Goal: Task Accomplishment & Management: Use online tool/utility

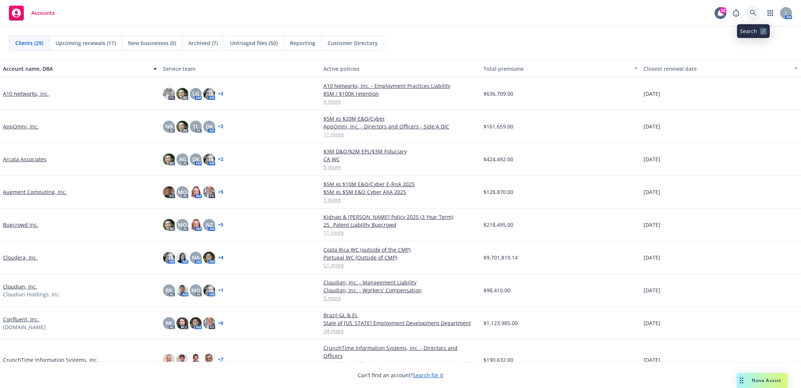
click at [753, 13] on icon at bounding box center [753, 13] width 7 height 7
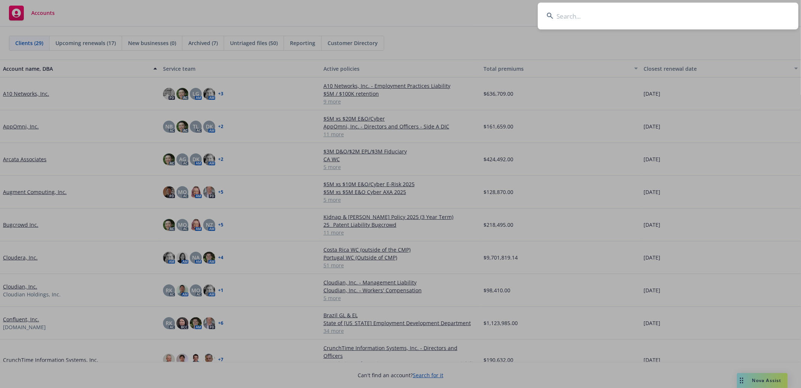
click at [582, 18] on input at bounding box center [668, 16] width 261 height 27
type input "Lumivero"
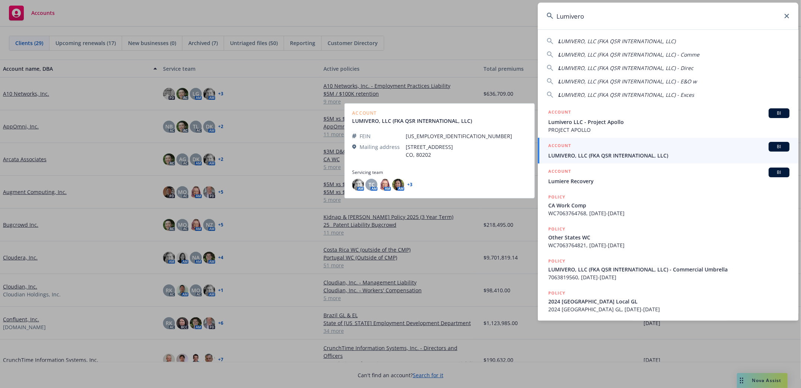
click at [574, 152] on span "LUMIVERO, LLC (FKA QSR INTERNATIONAL, LLC)" at bounding box center [668, 155] width 241 height 8
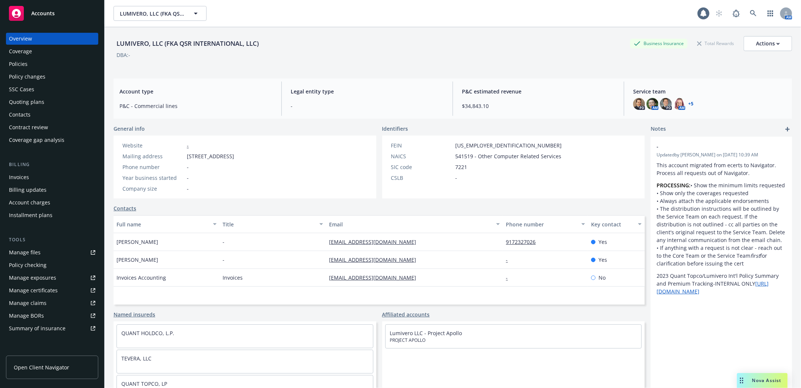
click at [15, 64] on div "Policies" at bounding box center [18, 64] width 19 height 12
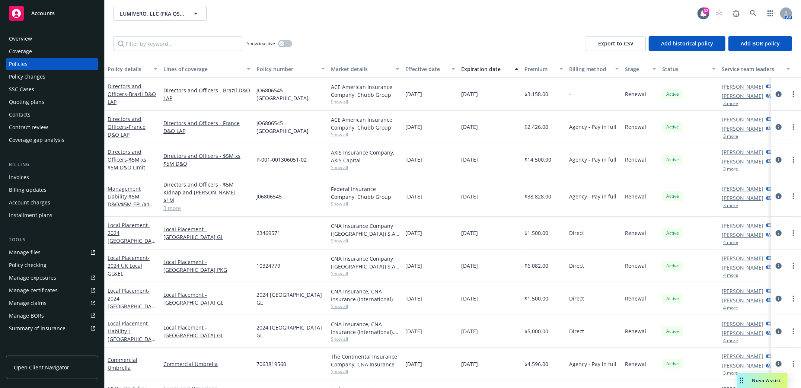
click at [23, 174] on div "Invoices" at bounding box center [19, 177] width 20 height 12
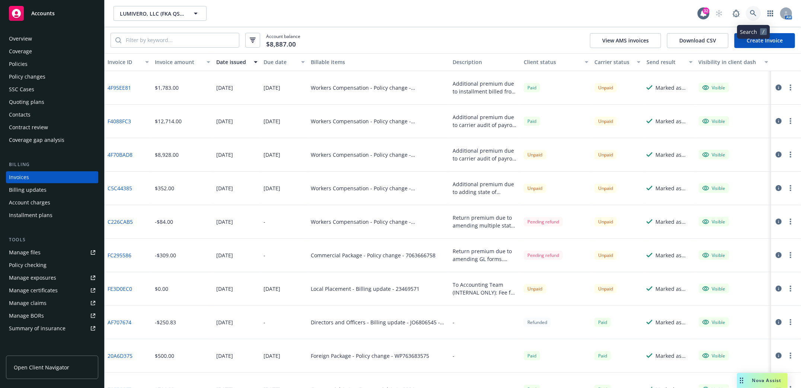
click at [755, 15] on icon at bounding box center [753, 13] width 7 height 7
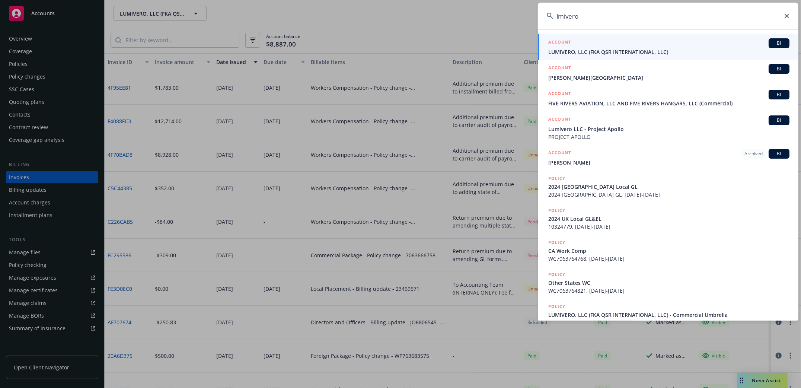
type input "lmivero"
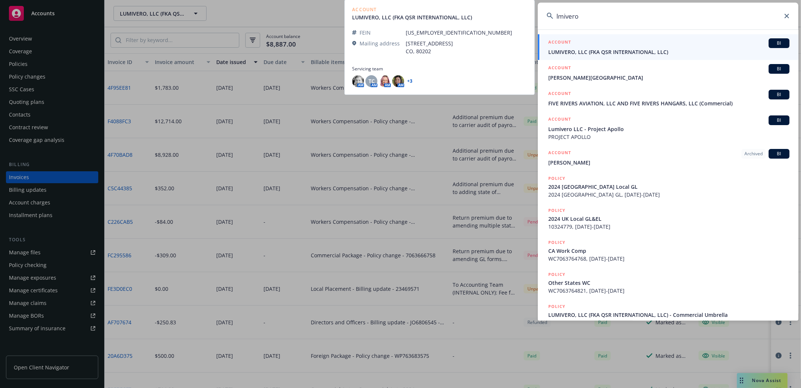
click at [606, 48] on span "LUMIVERO, LLC (FKA QSR INTERNATIONAL, LLC)" at bounding box center [668, 52] width 241 height 8
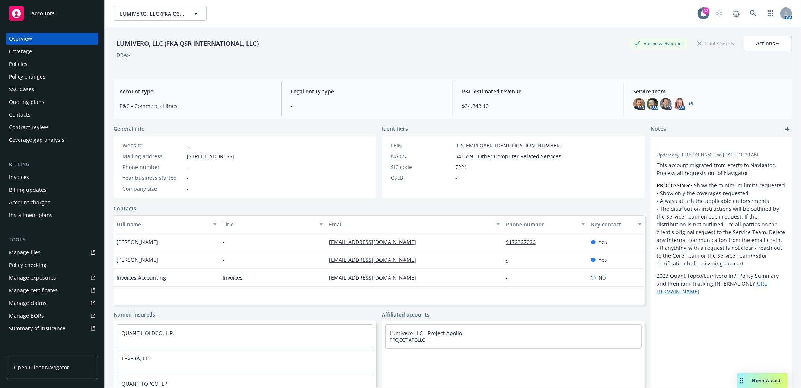
click at [11, 65] on div "Policies" at bounding box center [18, 64] width 19 height 12
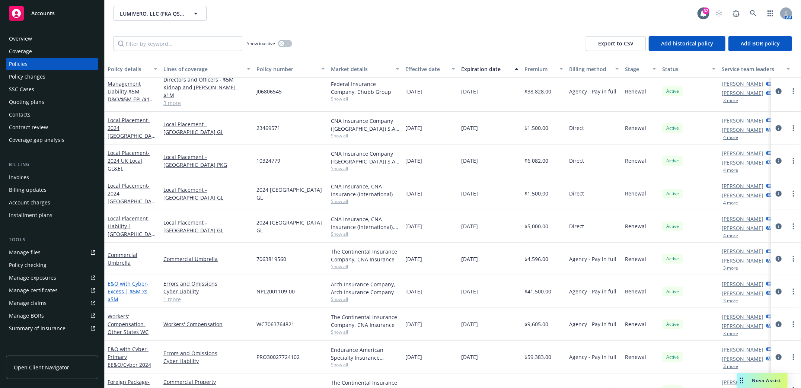
scroll to position [148, 0]
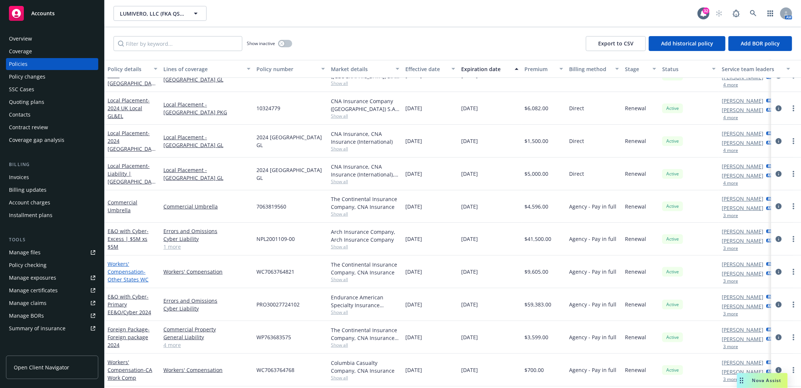
click at [122, 263] on link "Workers' Compensation - Other States WC" at bounding box center [128, 271] width 41 height 23
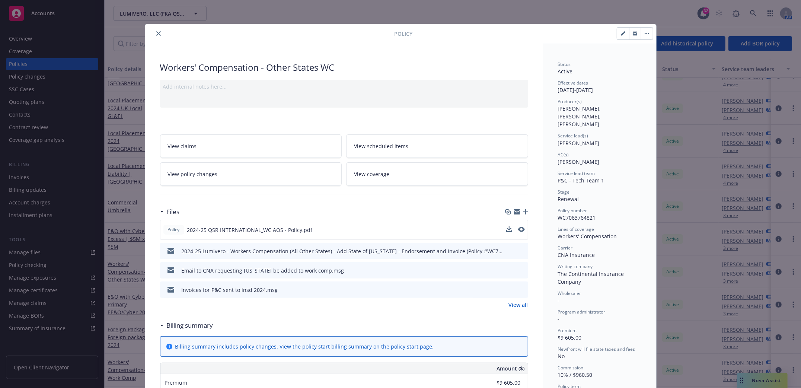
click at [508, 227] on div at bounding box center [515, 230] width 19 height 8
click at [506, 232] on button at bounding box center [509, 230] width 6 height 8
click at [506, 230] on icon "download file" at bounding box center [508, 229] width 6 height 6
click at [160, 35] on div at bounding box center [271, 33] width 246 height 9
click at [156, 33] on icon "close" at bounding box center [158, 33] width 4 height 4
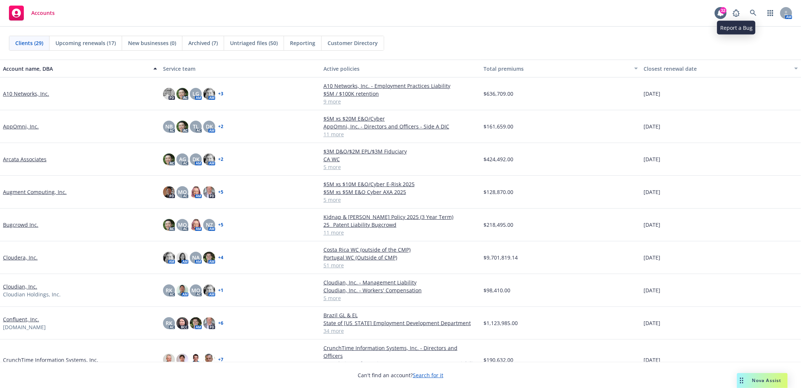
click at [762, 11] on div "AM" at bounding box center [760, 13] width 63 height 15
click at [749, 13] on link at bounding box center [753, 13] width 15 height 15
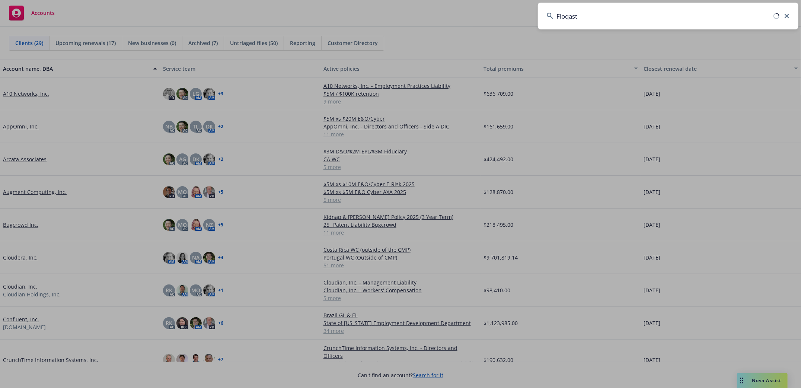
type input "Floqast"
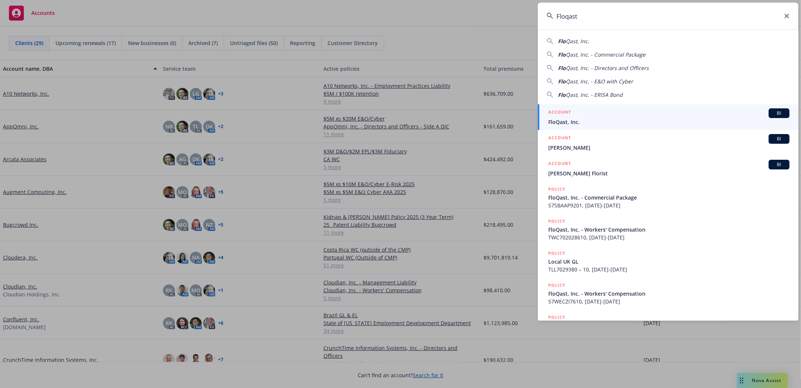
click at [558, 120] on span "FloQast, Inc." at bounding box center [668, 122] width 241 height 8
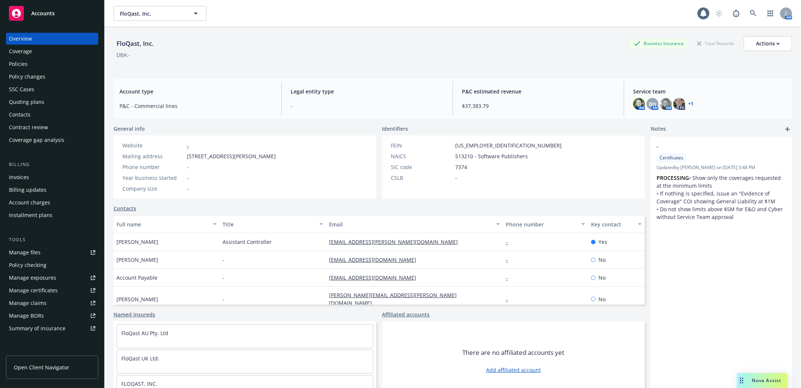
click at [17, 62] on div "Policies" at bounding box center [18, 64] width 19 height 12
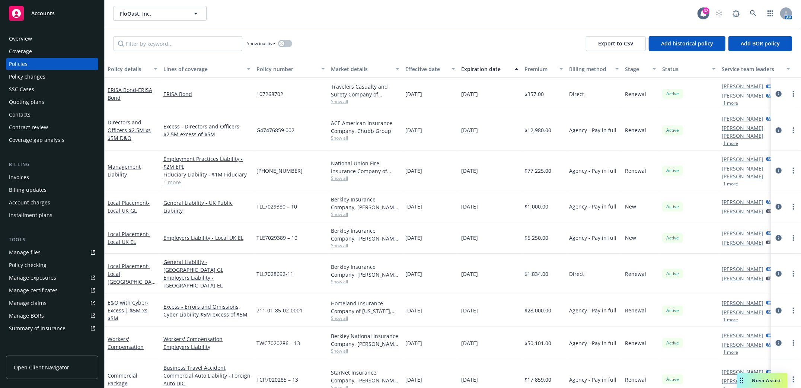
click at [22, 100] on div "Quoting plans" at bounding box center [26, 102] width 35 height 12
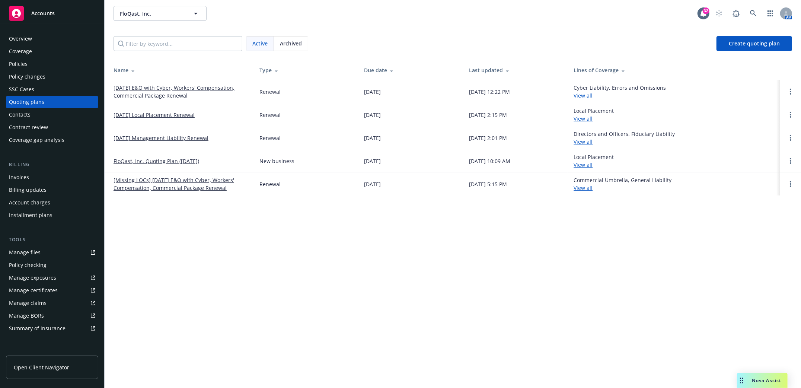
click at [160, 89] on link "07/01/25 E&O with Cyber, Workers' Compensation, Commercial Package Renewal" at bounding box center [181, 92] width 134 height 16
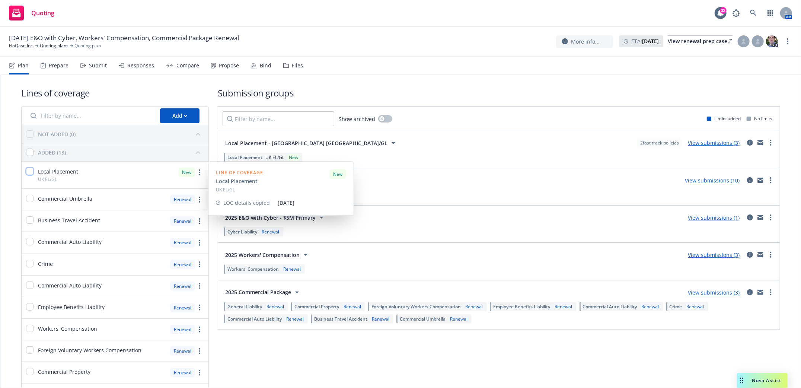
click at [30, 170] on input "checkbox" at bounding box center [29, 170] width 7 height 7
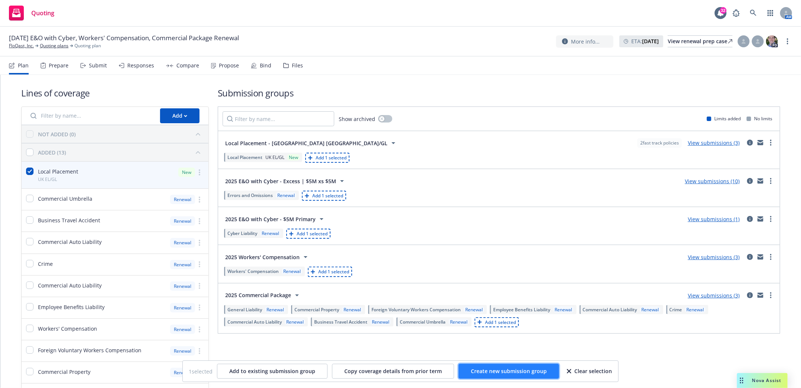
click at [518, 371] on span "Create new submission group" at bounding box center [509, 370] width 76 height 7
checkbox input "false"
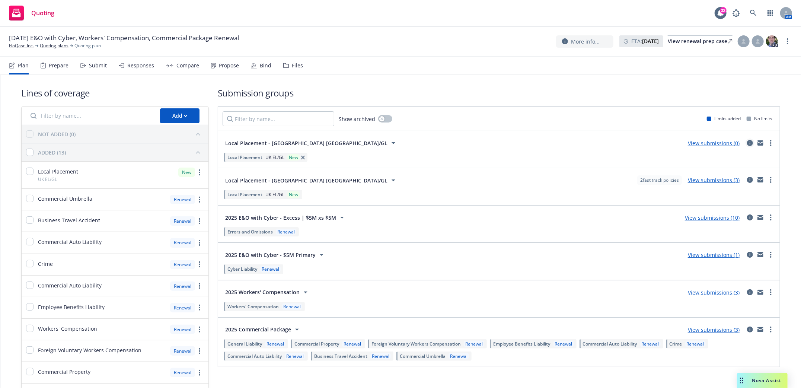
click at [747, 143] on icon "circleInformation" at bounding box center [750, 143] width 6 height 6
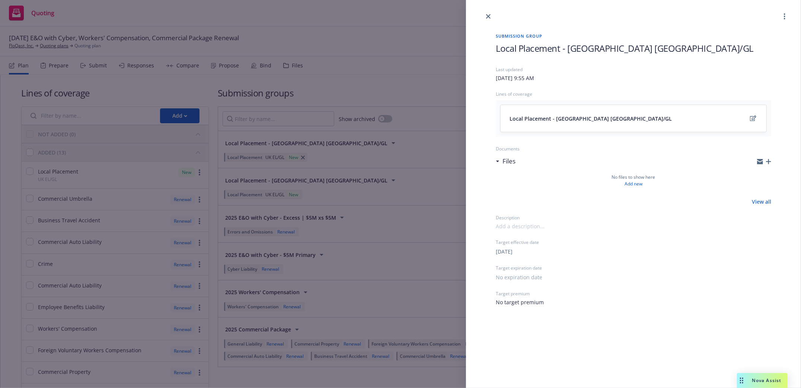
click at [572, 49] on span "Local Placement - UK EL/GL" at bounding box center [625, 48] width 258 height 12
drag, startPoint x: 649, startPoint y: 39, endPoint x: 695, endPoint y: 28, distance: 47.4
click at [695, 28] on div "Submission group Local Placement - UK EL/GL Last updated Friday, October 10, 20…" at bounding box center [633, 169] width 299 height 297
click at [749, 118] on link "edit" at bounding box center [752, 118] width 9 height 9
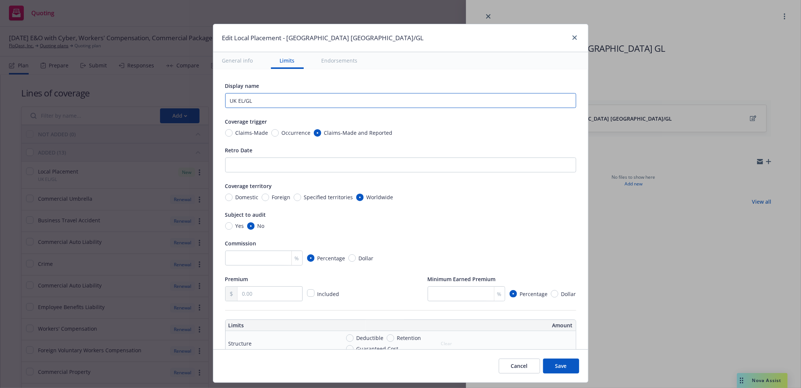
drag, startPoint x: 261, startPoint y: 96, endPoint x: 175, endPoint y: 105, distance: 86.8
click at [175, 105] on div "Edit Local Placement - UK EL/GL General info Limits Endorsements Display name U…" at bounding box center [400, 194] width 801 height 388
type input "a"
type input "Australia GL"
click at [565, 362] on button "Save" at bounding box center [561, 365] width 36 height 15
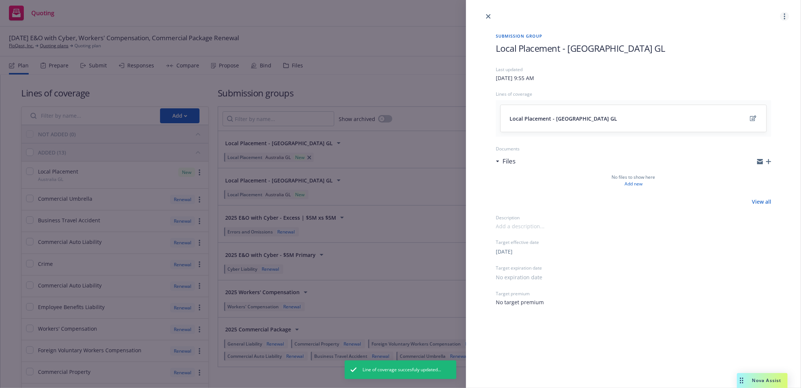
click at [784, 17] on icon "more" at bounding box center [784, 16] width 1 height 6
click at [488, 15] on icon "close" at bounding box center [488, 16] width 4 height 4
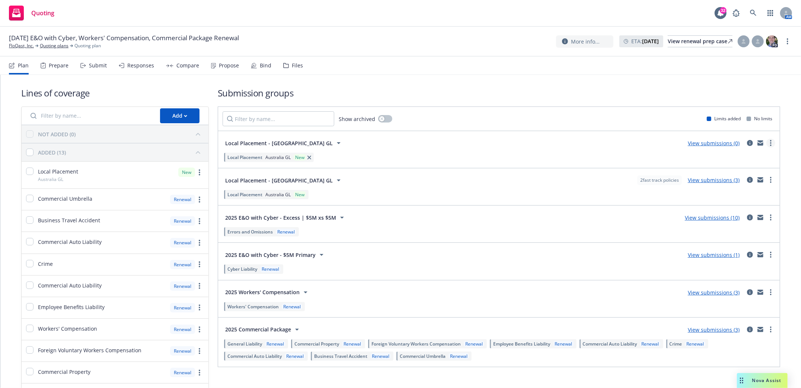
click at [770, 144] on icon "more" at bounding box center [770, 143] width 1 height 6
click at [724, 239] on span "Create policy (fast track)" at bounding box center [728, 235] width 78 height 7
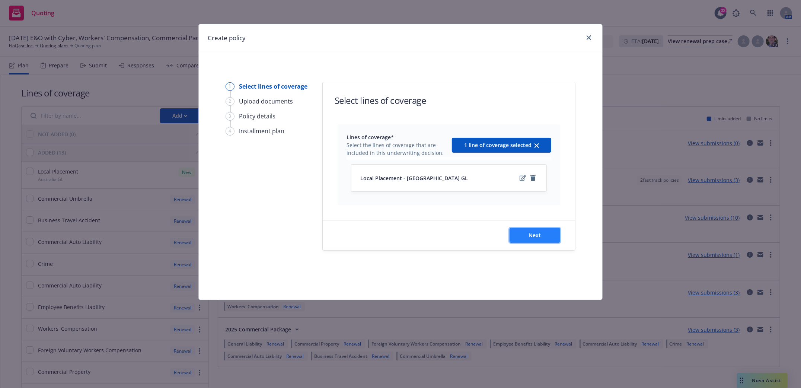
click at [546, 232] on button "Next" at bounding box center [534, 235] width 51 height 15
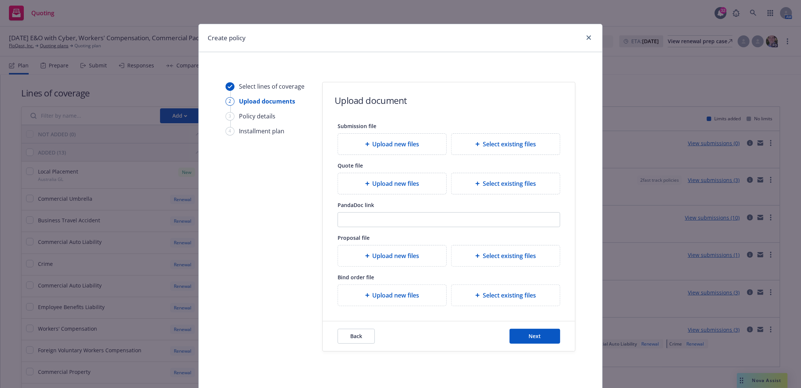
click at [365, 297] on icon at bounding box center [367, 295] width 4 height 4
type textarea "x"
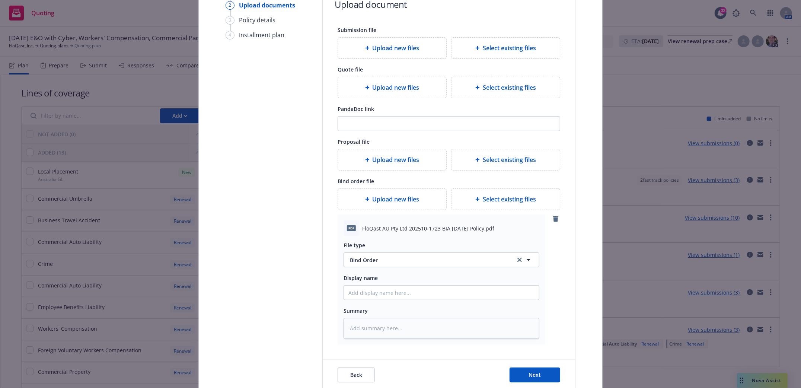
scroll to position [99, 0]
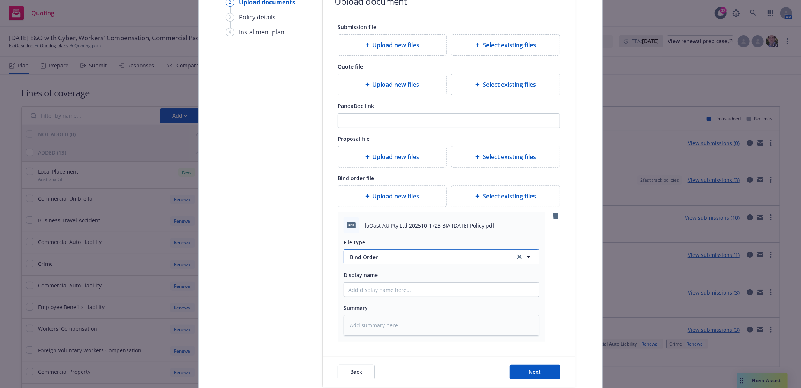
click at [423, 255] on span "Bind Order" at bounding box center [428, 257] width 157 height 8
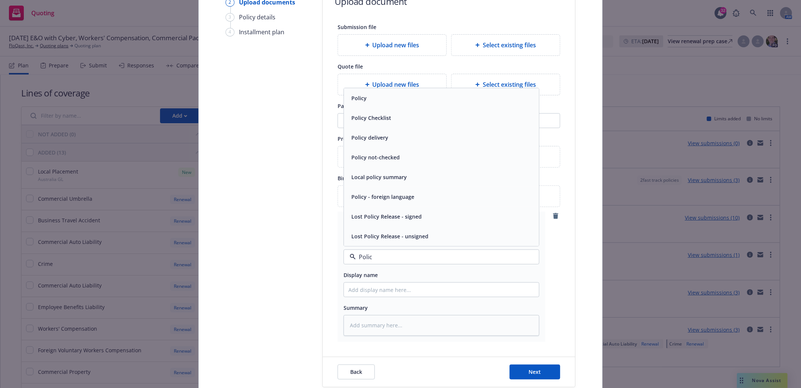
type input "Policy"
click at [402, 102] on div "Policy" at bounding box center [441, 98] width 186 height 11
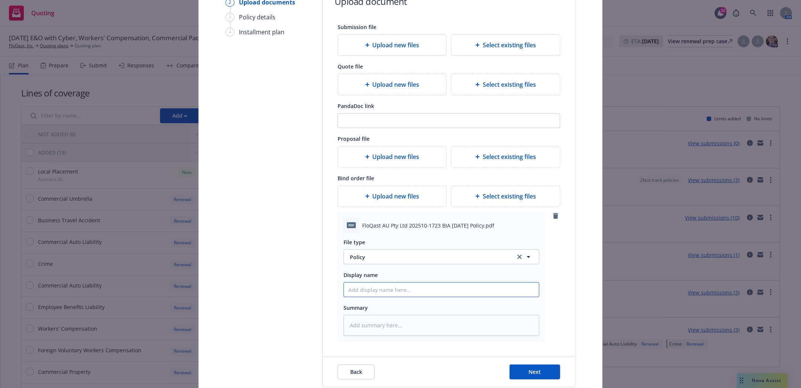
click at [397, 288] on input "Display name" at bounding box center [441, 289] width 195 height 14
type textarea "x"
type input "L"
type textarea "x"
type input "Lo"
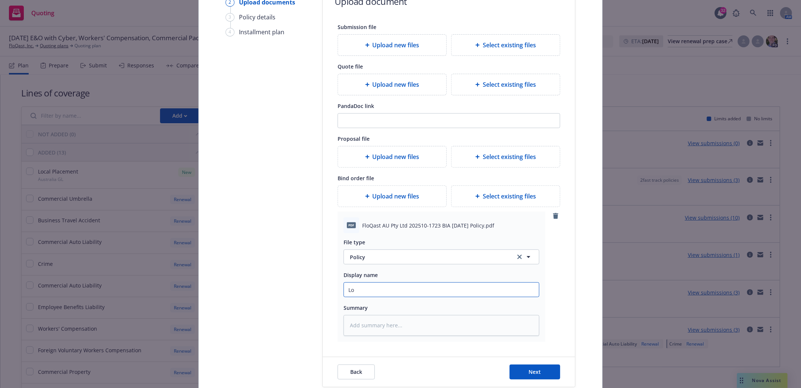
type textarea "x"
type input "Loc"
type textarea "x"
type input "Loca"
type textarea "x"
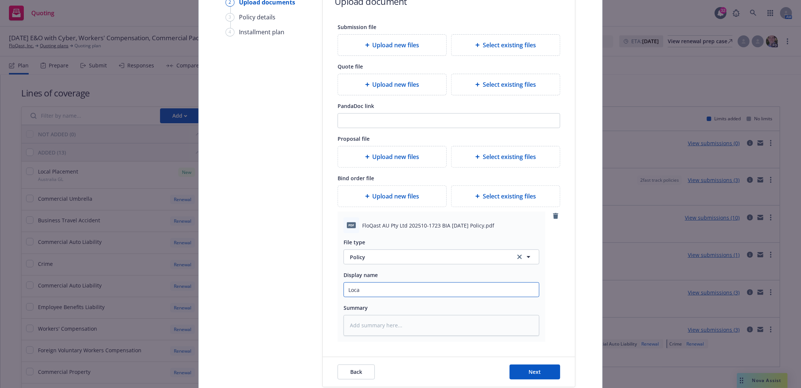
type input "Local"
type textarea "x"
type input "Local"
type textarea "x"
type input "Local A"
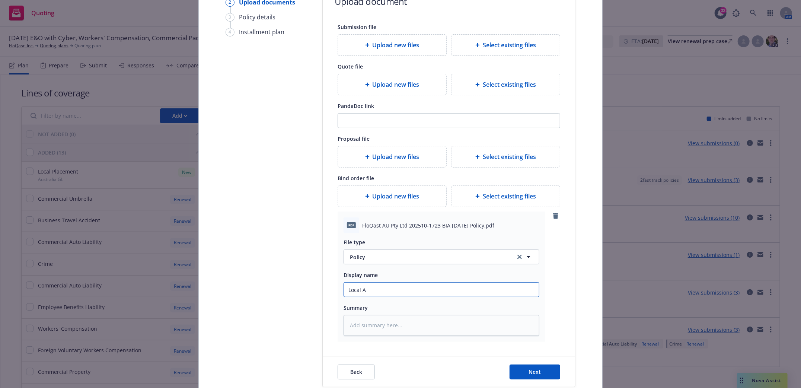
type textarea "x"
type input "Local Au"
type textarea "x"
type input "Local Aust"
type textarea "x"
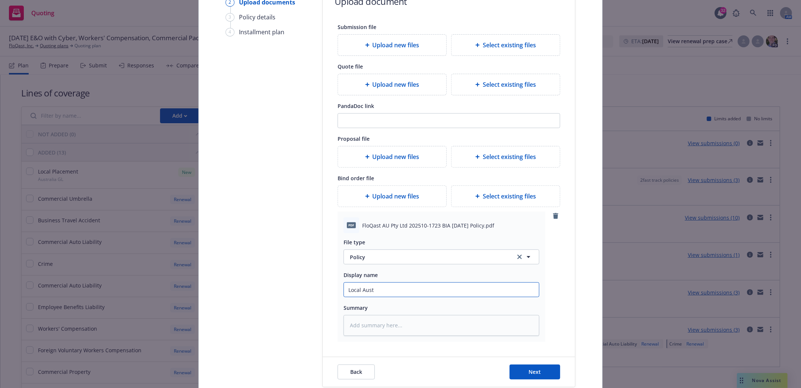
type input "Local Austr"
type textarea "x"
type input "Local Austra"
type textarea "x"
type input "Local Austral"
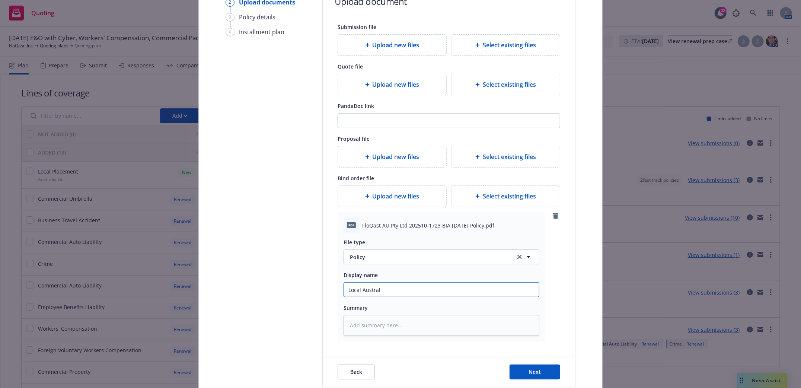
type textarea "x"
type input "Local Australi"
type textarea "x"
type input "Local Australia"
type textarea "x"
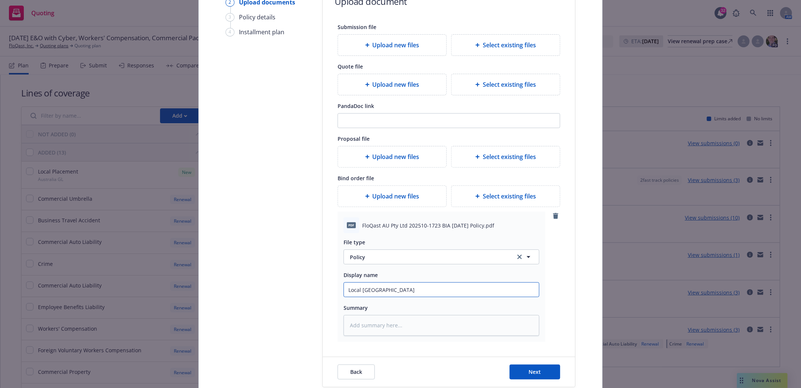
type input "Local Australia"
type textarea "x"
type input "Local Australia G"
type textarea "x"
type input "Local Australia GL"
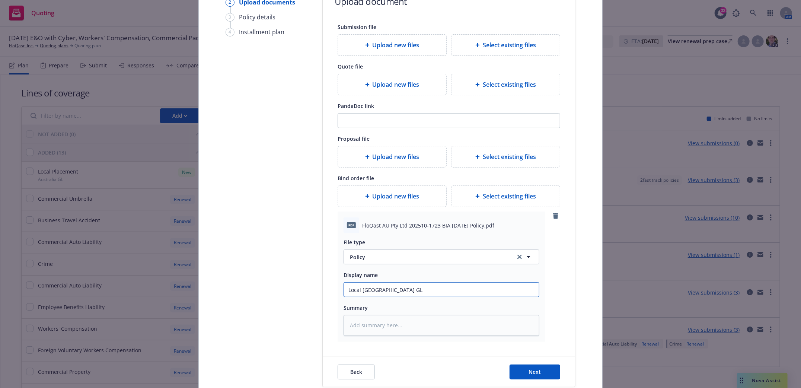
type textarea "x"
type input "Local Australia GL"
type textarea "x"
type input "Local Australia GL P"
type textarea "x"
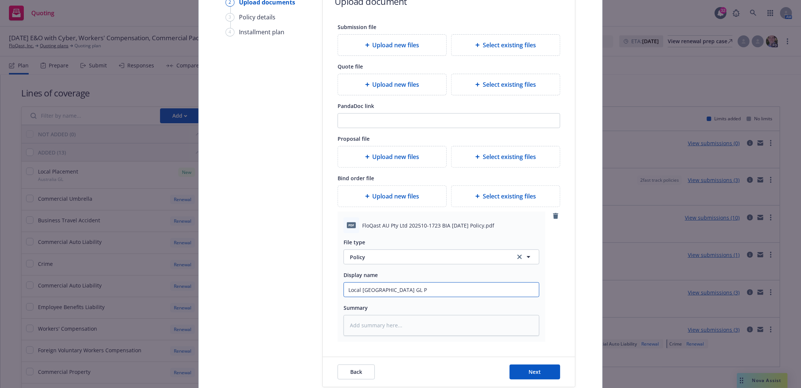
type input "Local Australia GL Po"
type textarea "x"
type input "Local Australia GL Pol"
type textarea "x"
type input "Local Australia GL Poli"
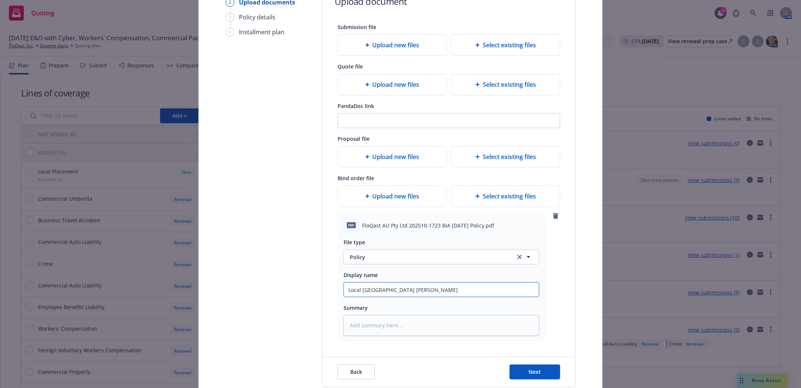
type textarea "x"
type input "Local Australia GL Polic"
type textarea "x"
type input "Local Australia GL Policy"
type textarea "x"
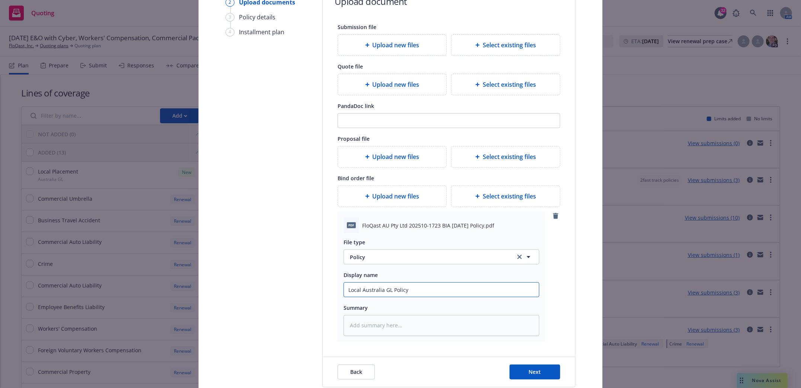
type input "Local Australia GL Policy"
type textarea "x"
type input "Local Australia GL Policy 2"
type textarea "x"
type input "Local Australia GL Policy 20"
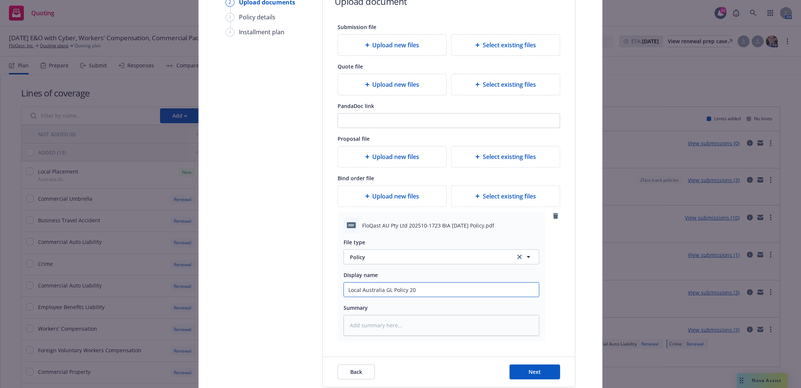
type textarea "x"
type input "Local Australia GL Policy 202"
type textarea "x"
type input "Local Australia GL Policy 2025"
click at [549, 373] on button "Next" at bounding box center [534, 371] width 51 height 15
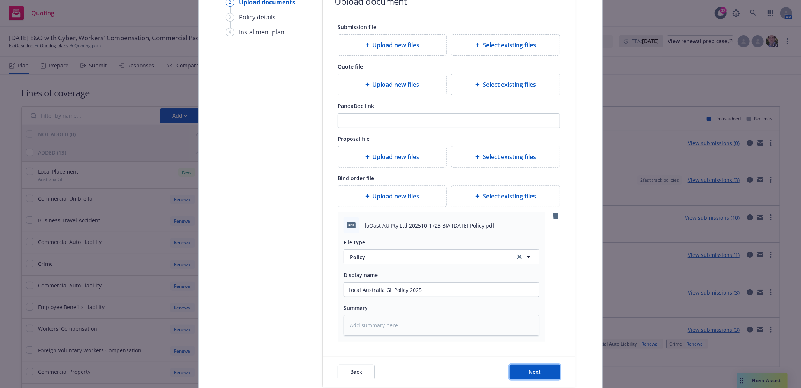
type textarea "x"
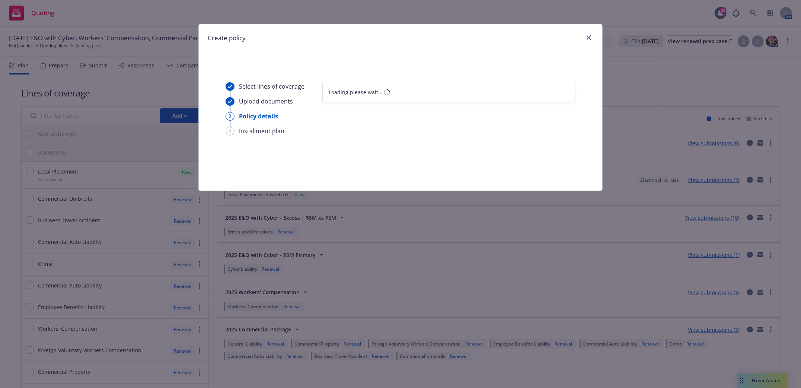
select select "12"
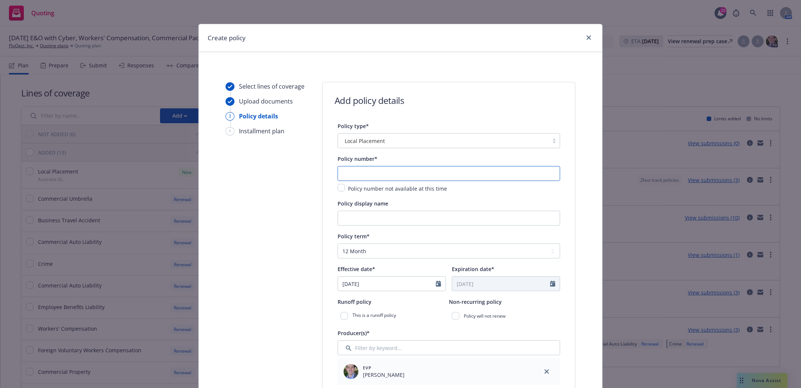
click at [372, 173] on input "text" at bounding box center [449, 173] width 223 height 15
paste input "202510-1723 BIA"
type input "202510-1723 BIA"
click at [364, 220] on input "Policy display name" at bounding box center [449, 218] width 223 height 15
click at [344, 221] on input "Loocal Australia GL" at bounding box center [449, 218] width 223 height 15
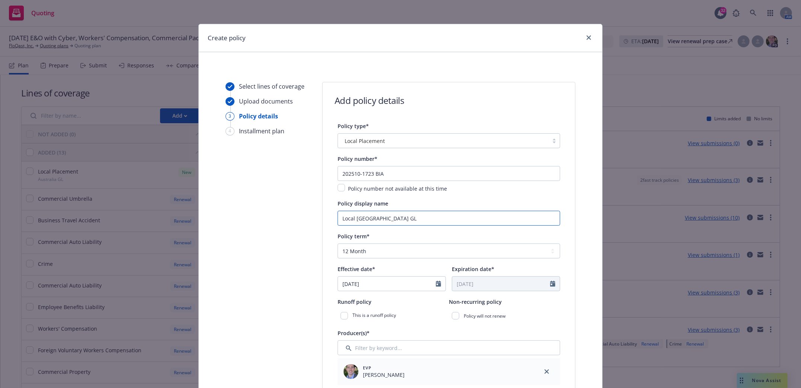
type input "Local Australia GL"
click at [385, 256] on select "Select policy term 12 Month 6 Month 4 Month 3 Month 2 Month 1 Month 36 Month (3…" at bounding box center [449, 250] width 223 height 15
select select "other"
click at [338, 244] on select "Select policy term 12 Month 6 Month 4 Month 3 Month 2 Month 1 Month 36 Month (3…" at bounding box center [449, 250] width 223 height 15
select select "10"
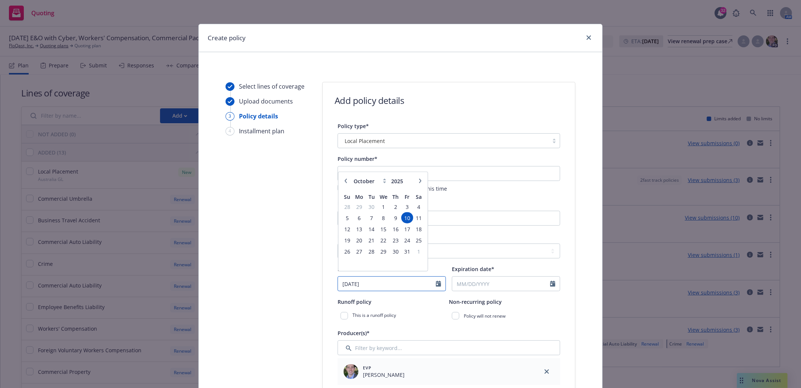
drag, startPoint x: 356, startPoint y: 284, endPoint x: 323, endPoint y: 286, distance: 33.2
type input "10/13/2025"
click at [470, 278] on input "Expiration date*" at bounding box center [501, 284] width 98 height 14
select select "10"
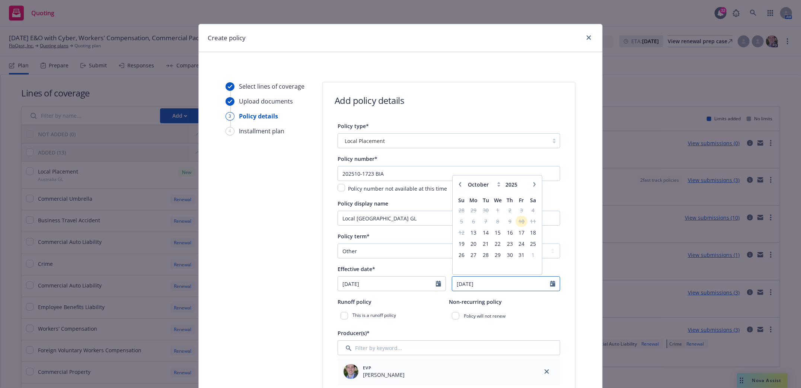
drag, startPoint x: 482, startPoint y: 287, endPoint x: 386, endPoint y: 276, distance: 96.2
click at [402, 288] on div "Effective date* 10/13/2025 Expiration date* 01/7/2026 January February March Ap…" at bounding box center [449, 277] width 223 height 27
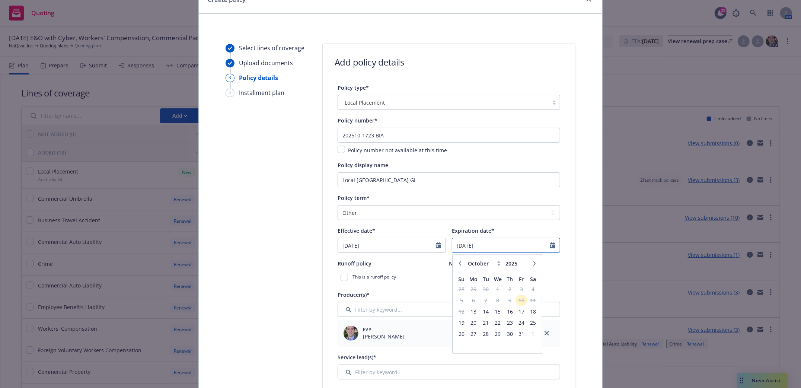
scroll to position [49, 0]
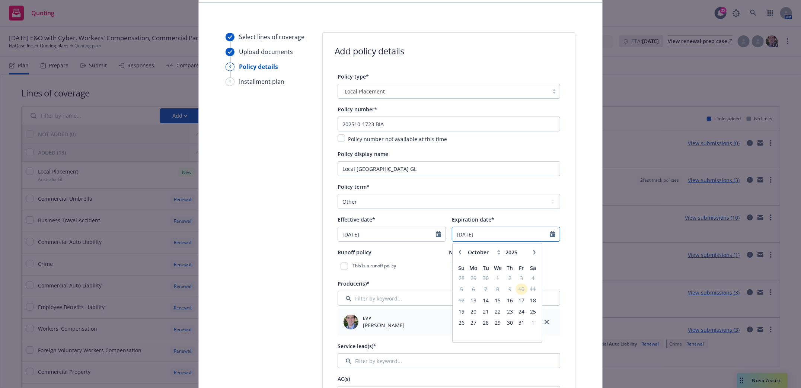
type input "07/01/2026"
drag, startPoint x: 577, startPoint y: 266, endPoint x: 571, endPoint y: 275, distance: 10.9
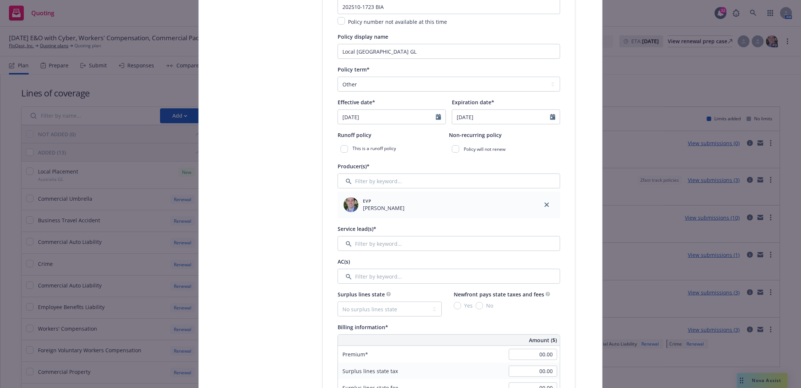
scroll to position [198, 0]
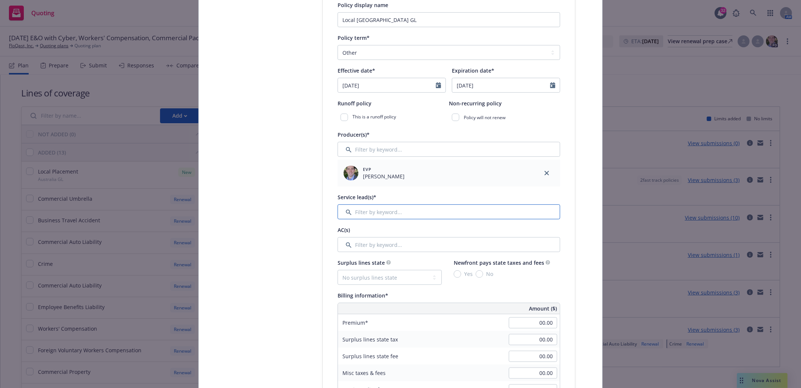
click at [388, 210] on input "Filter by keyword..." at bounding box center [449, 211] width 223 height 15
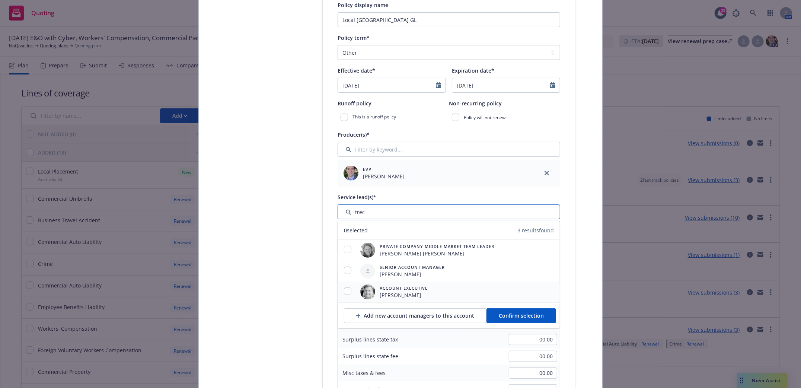
type input "trec"
click at [346, 295] on input "checkbox" at bounding box center [347, 290] width 7 height 7
checkbox input "true"
click at [535, 317] on span "Confirm selection" at bounding box center [521, 315] width 45 height 7
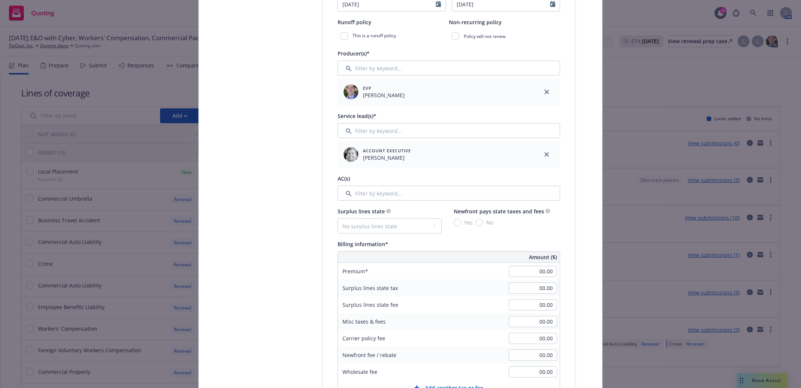
scroll to position [297, 0]
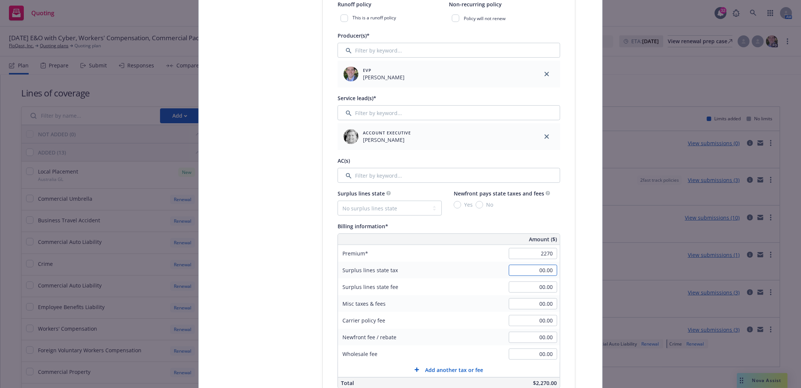
type input "2,270.00"
type input "451.73"
click at [587, 341] on div "Select lines of coverage Upload documents 3 Policy details 4 Installment plan A…" at bounding box center [401, 299] width 386 height 1028
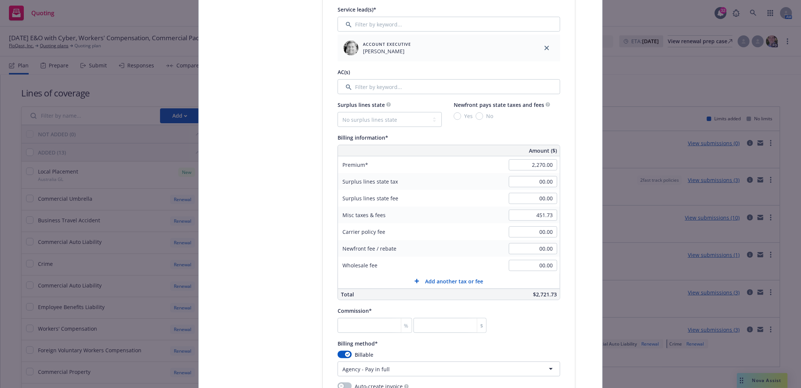
scroll to position [397, 0]
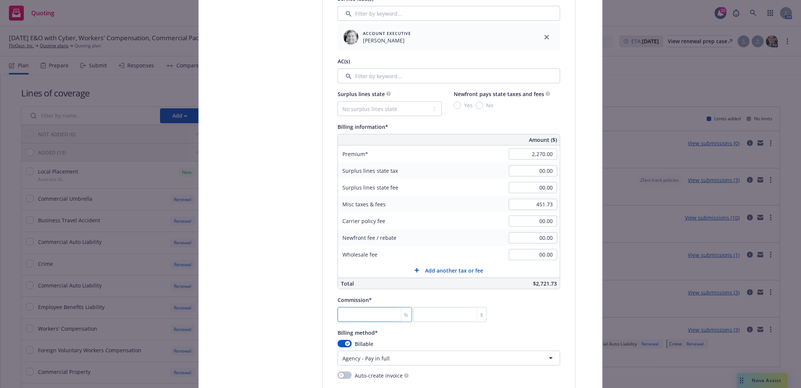
click at [369, 312] on input "number" at bounding box center [375, 314] width 74 height 15
type input "0"
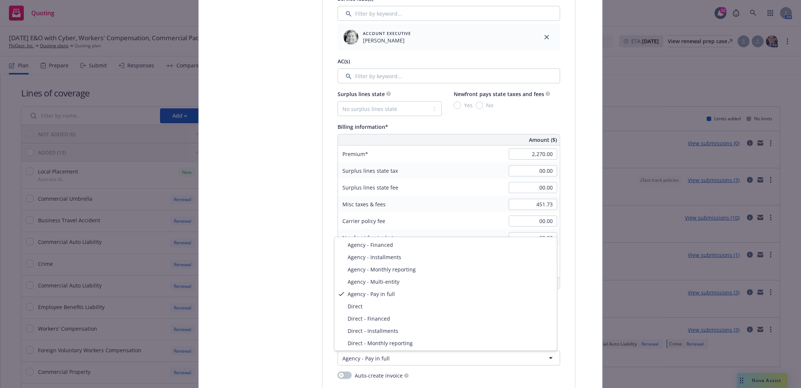
click at [368, 361] on html "Quoting 32 AM 07/01/25 E&O with Cyber, Workers' Compensation, Commercial Packag…" at bounding box center [400, 194] width 801 height 388
select select "DIRECT"
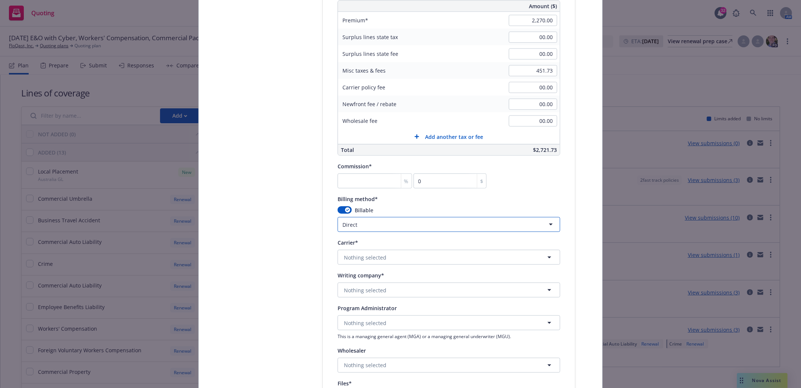
scroll to position [595, 0]
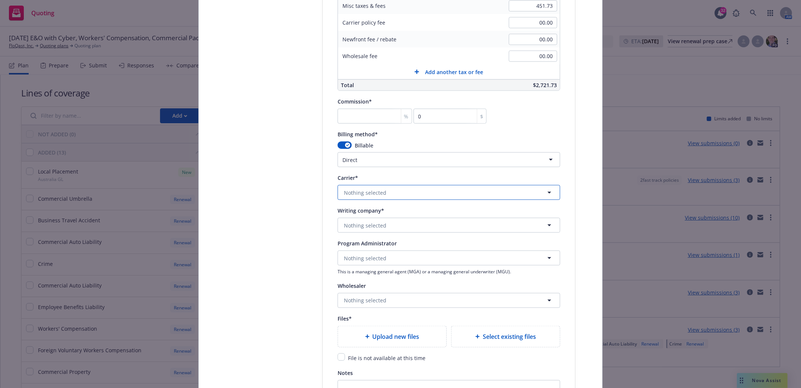
click at [355, 194] on span "Nothing selected" at bounding box center [365, 193] width 42 height 8
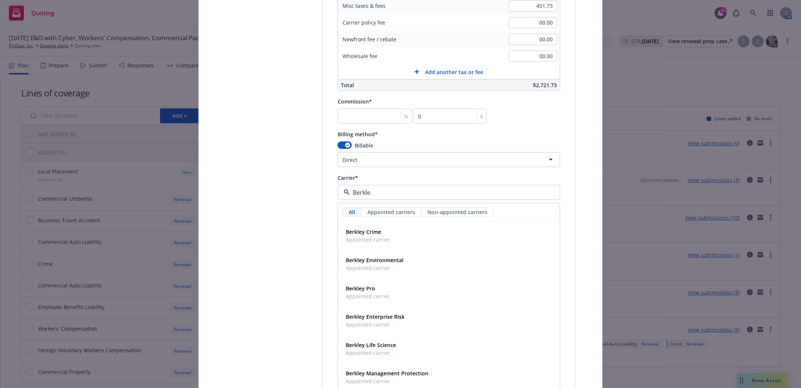
type input "Berkley"
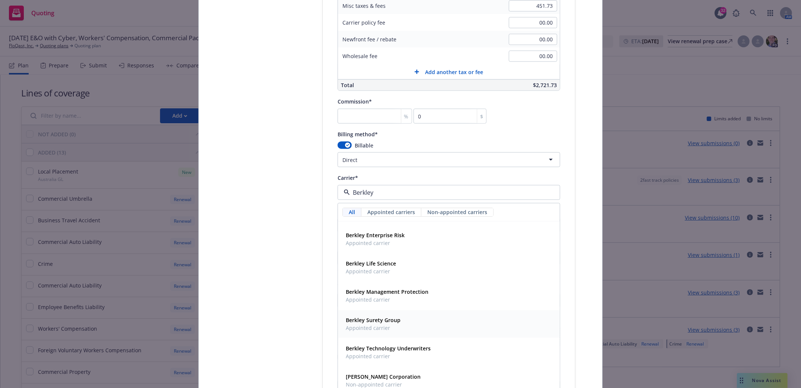
scroll to position [99, 0]
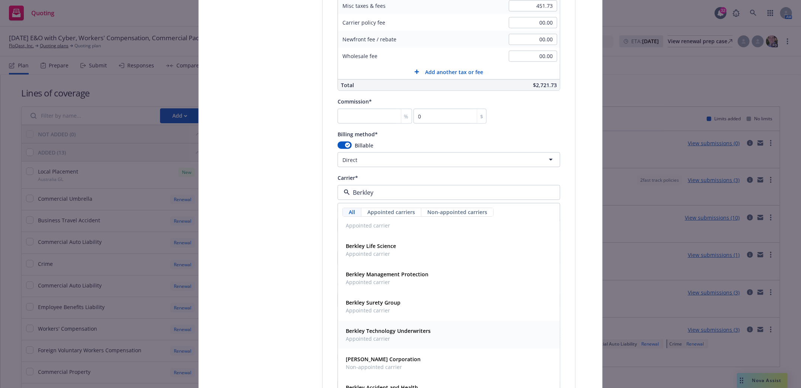
click at [388, 330] on strong "Berkley Technology Underwriters" at bounding box center [388, 331] width 85 height 7
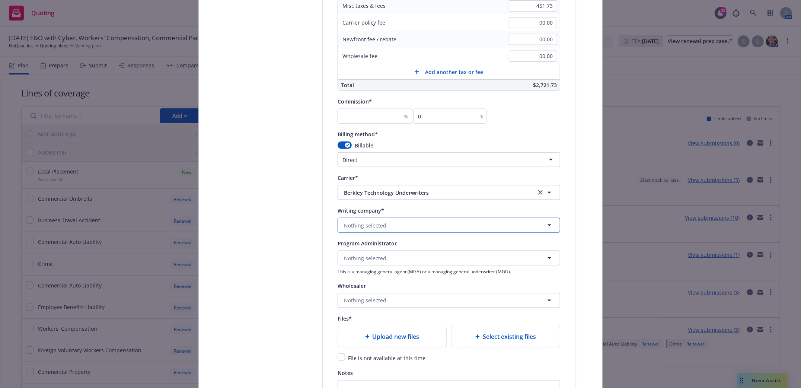
click at [357, 227] on span "Nothing selected" at bounding box center [365, 225] width 42 height 8
drag, startPoint x: 384, startPoint y: 228, endPoint x: 314, endPoint y: 239, distance: 71.5
type input "berkley"
click at [435, 197] on span "Berkley Technology Underwriters" at bounding box center [434, 193] width 181 height 8
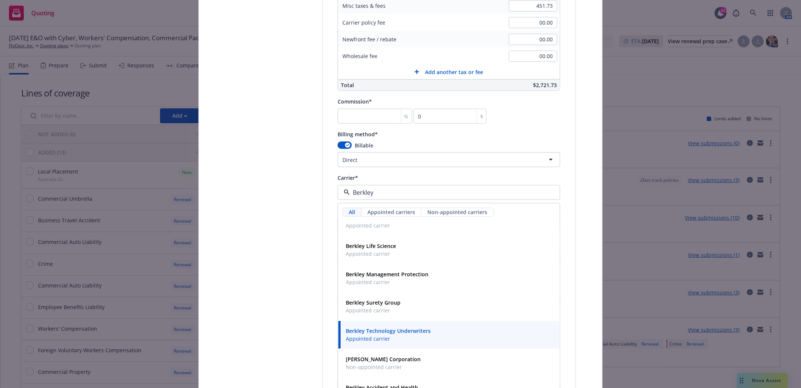
type input "Berkley"
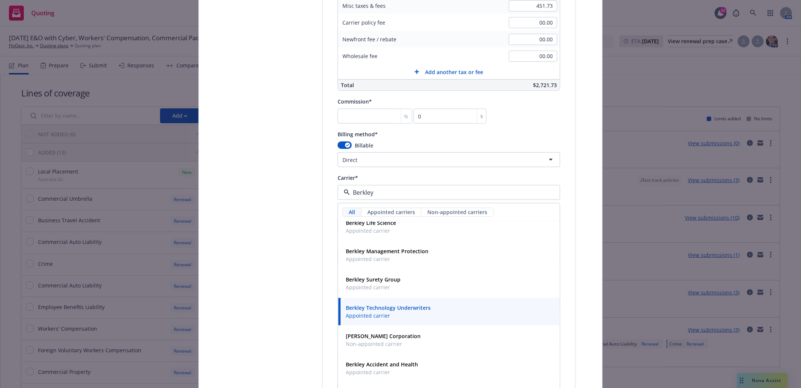
scroll to position [153, 0]
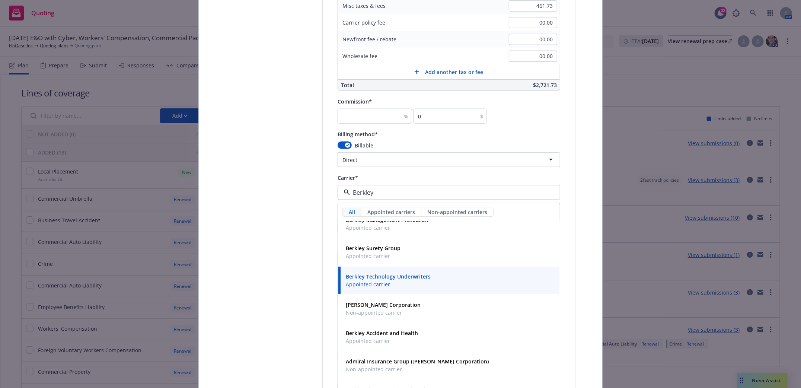
drag, startPoint x: 255, startPoint y: 223, endPoint x: 280, endPoint y: 227, distance: 25.4
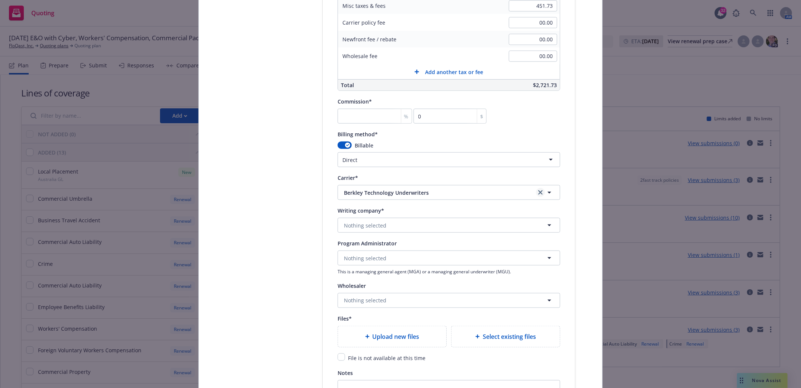
click at [538, 191] on icon "clear selection" at bounding box center [540, 192] width 4 height 4
click at [362, 226] on span "Nothing selected" at bounding box center [365, 225] width 42 height 8
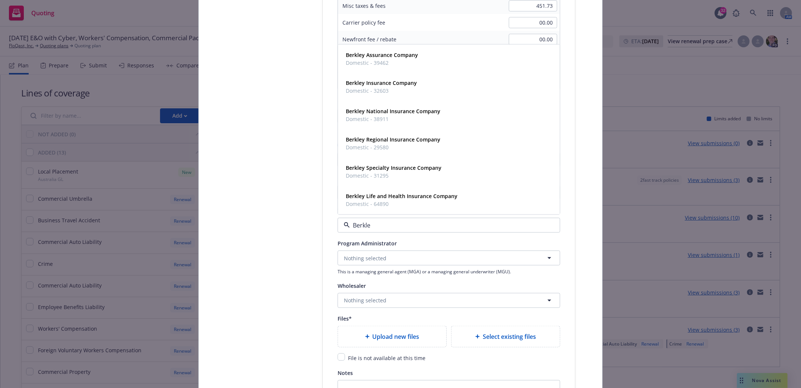
type input "Berkley"
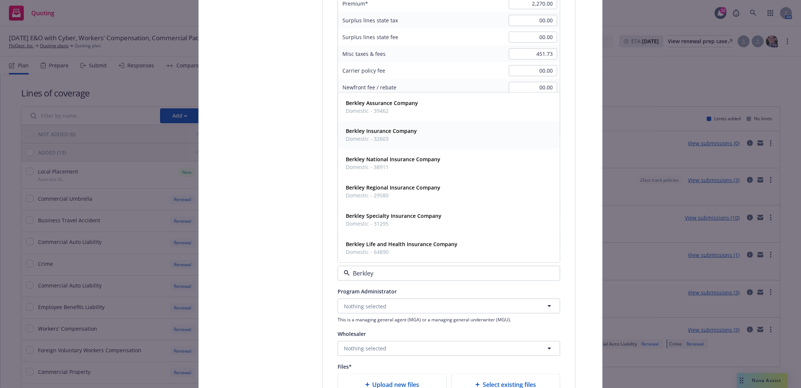
scroll to position [546, 0]
click at [364, 136] on strong "Berkley Insurance Company" at bounding box center [381, 132] width 71 height 7
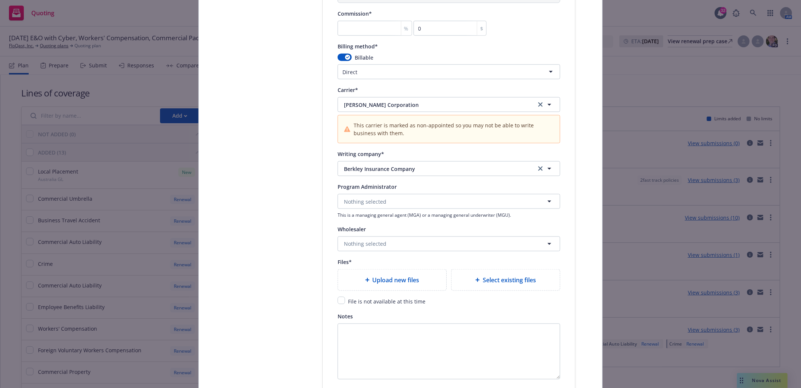
scroll to position [694, 0]
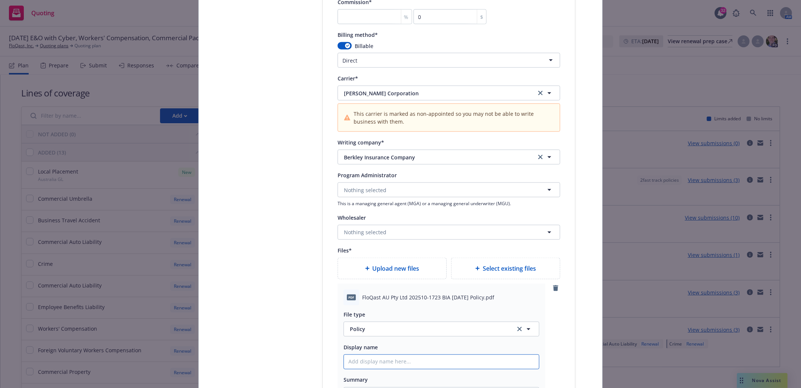
click at [396, 367] on input "Policy display name" at bounding box center [441, 362] width 195 height 14
type textarea "x"
type input "P"
type textarea "x"
type input "Po"
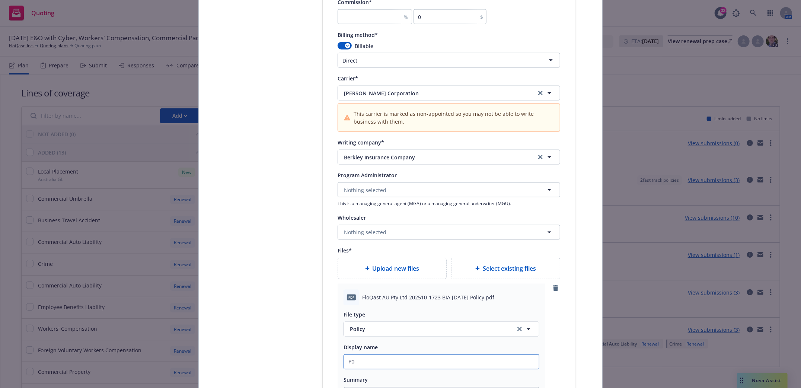
type textarea "x"
type input "Pol"
type textarea "x"
type input "Poli"
type textarea "x"
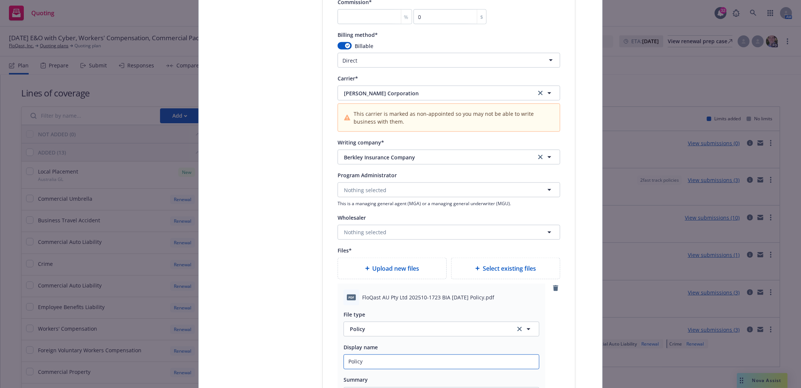
type input "Policy"
type textarea "x"
type input "Policy l"
type textarea "x"
type input "Policy loc"
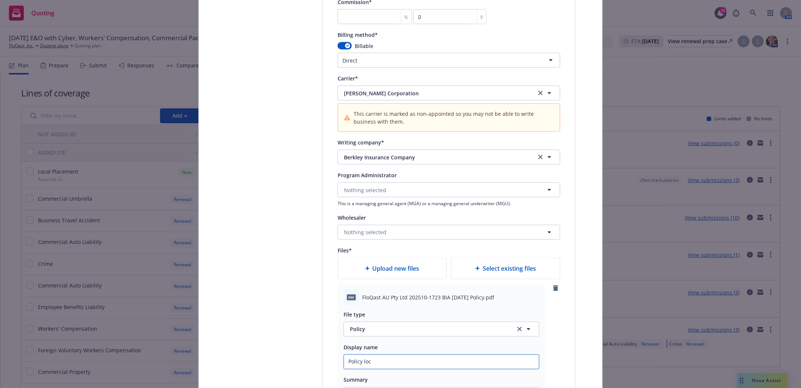
type textarea "x"
type input "Policy loca"
type textarea "x"
type input "Policy local"
type textarea "x"
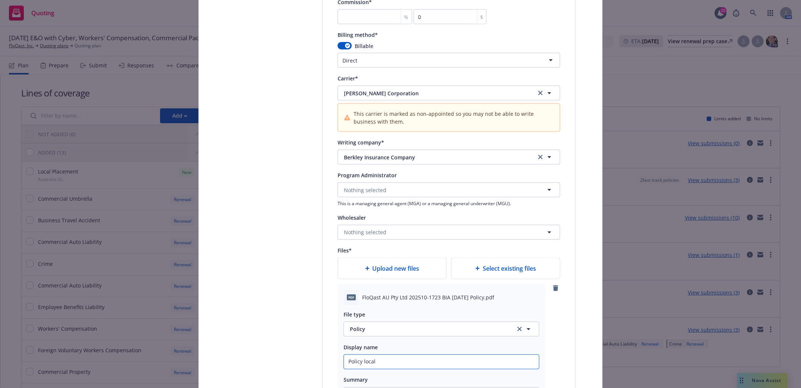
type input "Policy local"
type textarea "x"
type input "Policy local A"
type textarea "x"
type input "Policy local Au"
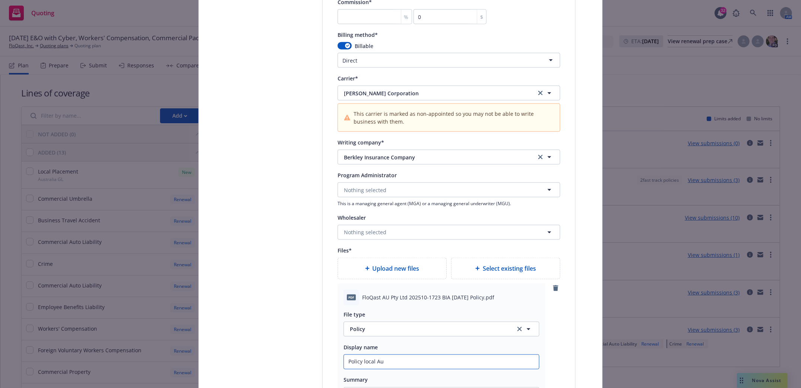
type textarea "x"
type input "Policy local Aus"
type textarea "x"
type input "Policy local Aust"
type textarea "x"
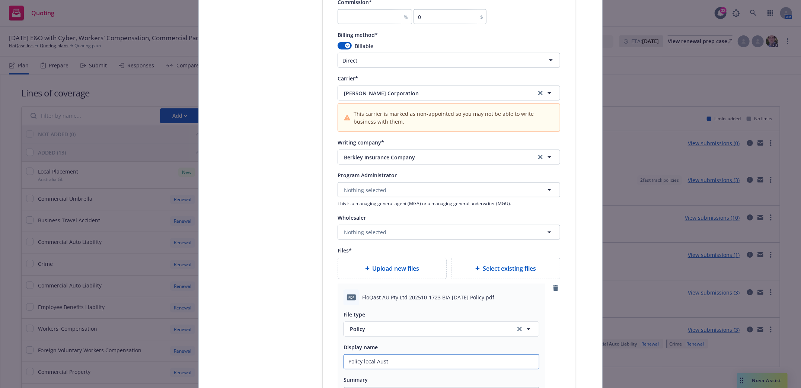
type input "Policy local Austr"
type textarea "x"
type input "Policy local Austra"
type textarea "x"
type input "Policy local Austral"
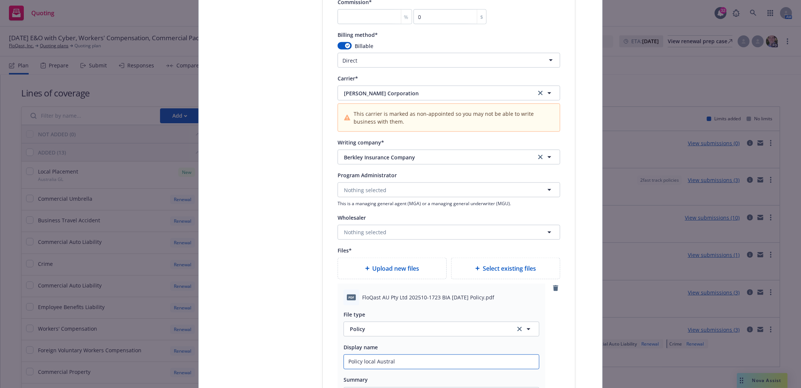
type textarea "x"
type input "Policy local Australia"
type textarea "x"
type input "Policy local Australia"
type textarea "x"
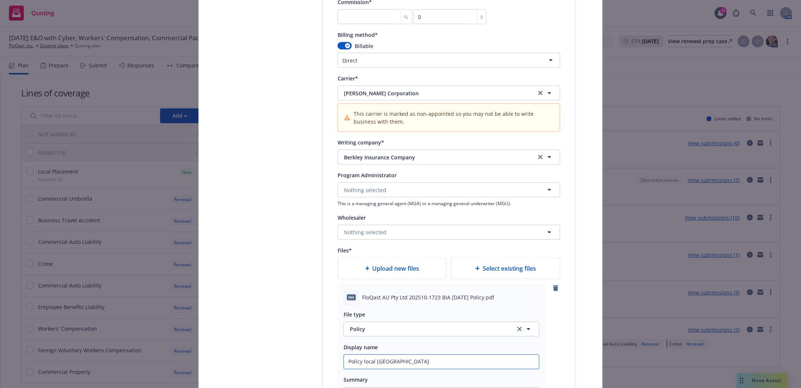
type input "Policy local Australia G"
type textarea "x"
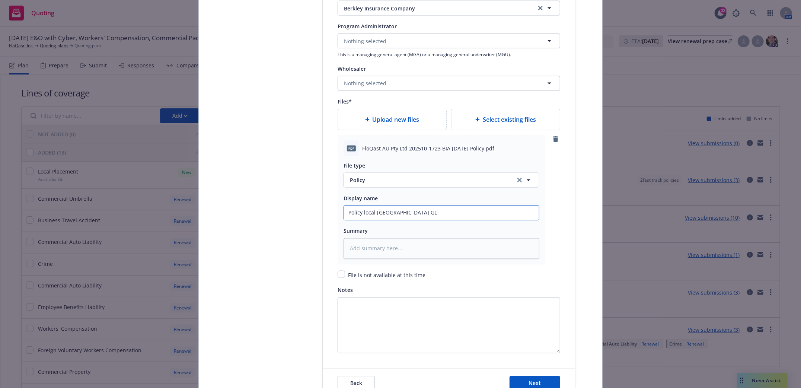
scroll to position [893, 0]
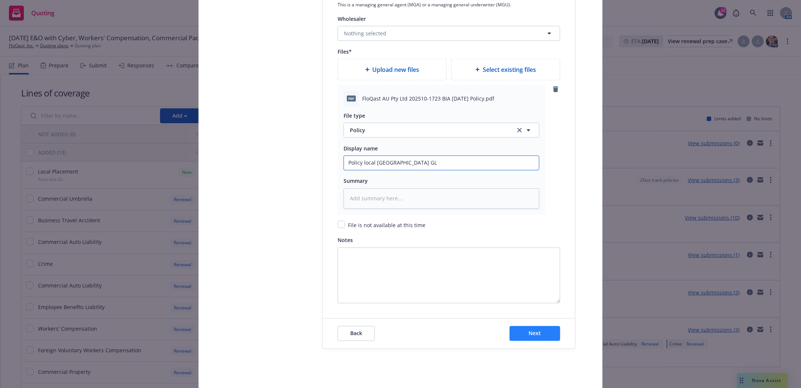
type input "Policy local Australia GL"
click at [538, 341] on button "Next" at bounding box center [534, 333] width 51 height 15
type textarea "x"
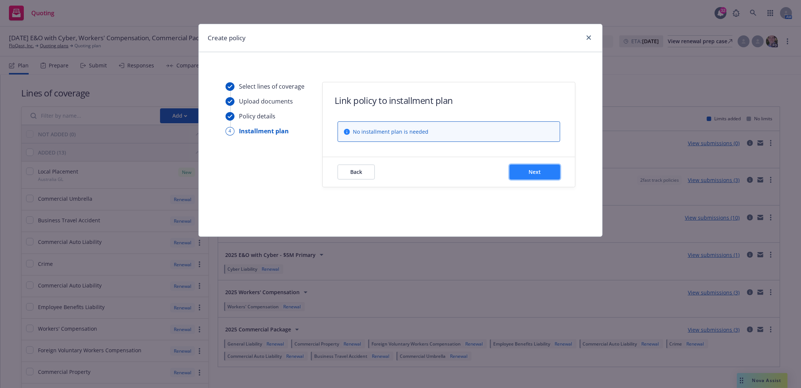
click at [544, 169] on button "Next" at bounding box center [534, 171] width 51 height 15
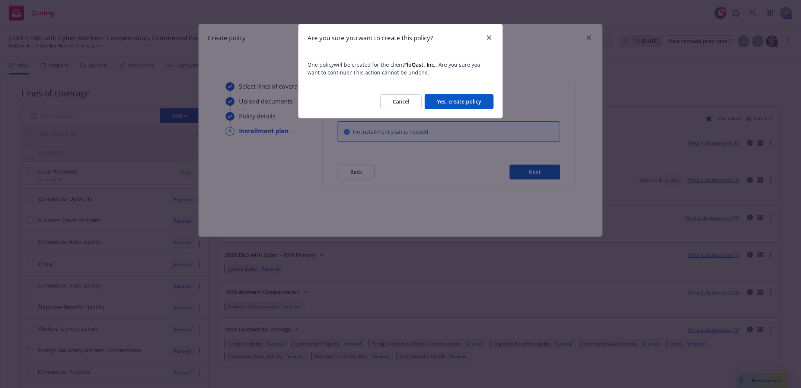
drag, startPoint x: 464, startPoint y: 101, endPoint x: 466, endPoint y: 105, distance: 3.8
click at [465, 100] on button "Yes, create policy" at bounding box center [459, 101] width 69 height 15
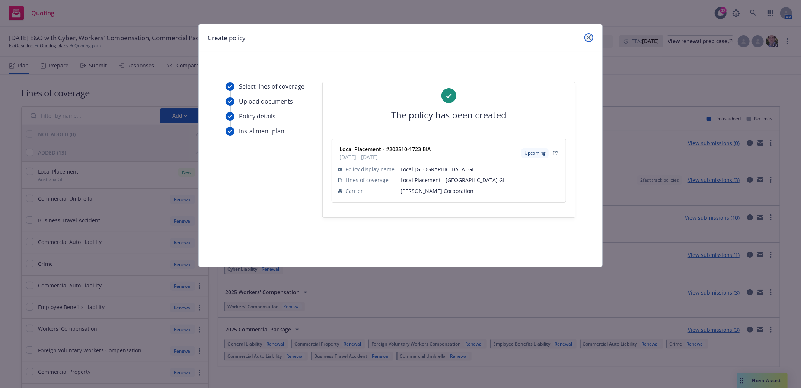
click at [591, 35] on link "close" at bounding box center [588, 37] width 9 height 9
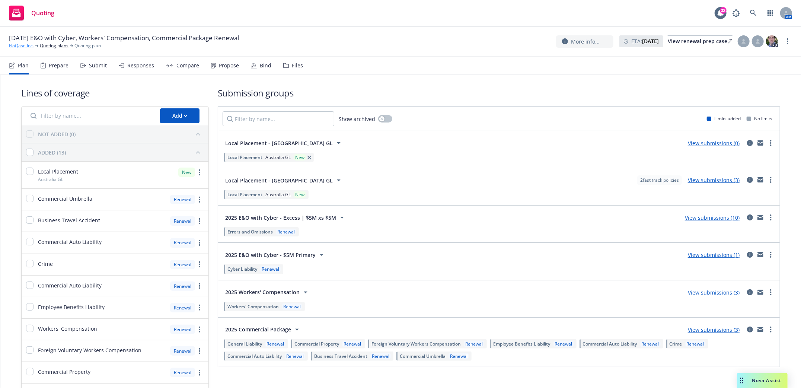
click at [15, 47] on link "FloQast, Inc." at bounding box center [21, 45] width 25 height 7
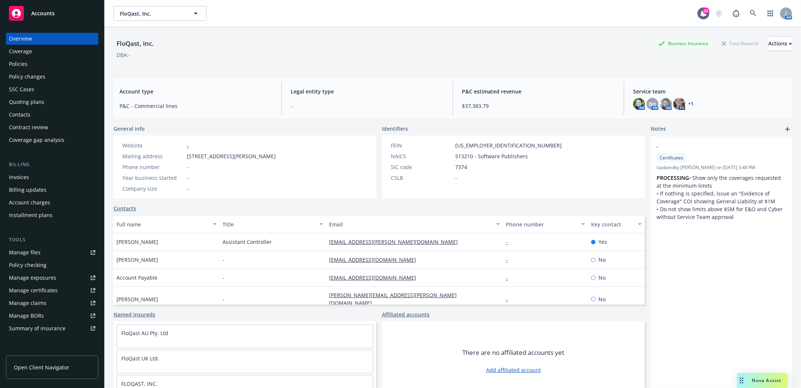
click at [19, 63] on div "Policies" at bounding box center [18, 64] width 19 height 12
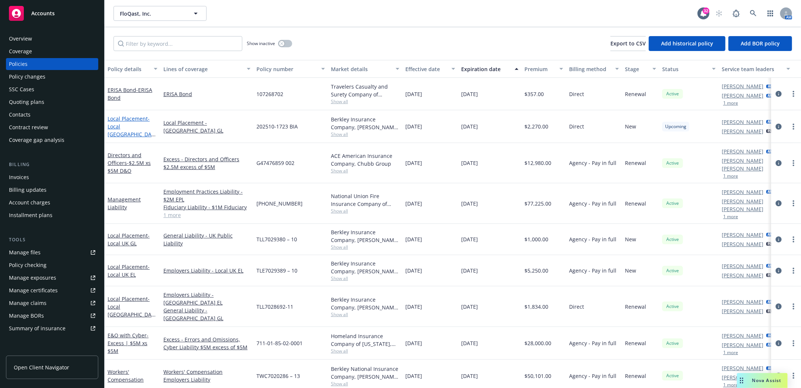
click at [125, 129] on span "- Local [GEOGRAPHIC_DATA] GL" at bounding box center [132, 130] width 48 height 31
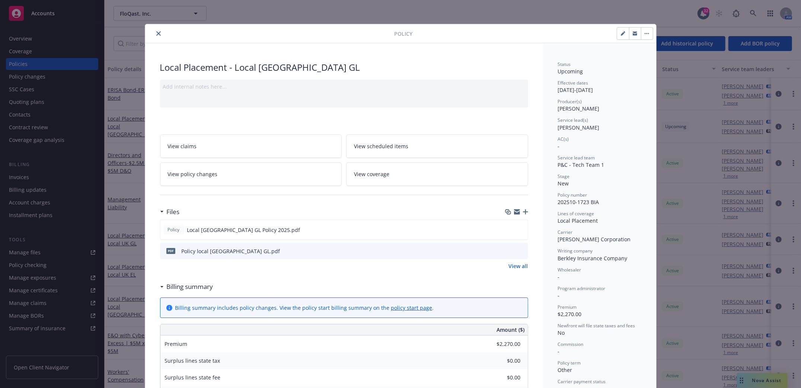
click at [523, 212] on icon "button" at bounding box center [525, 211] width 5 height 5
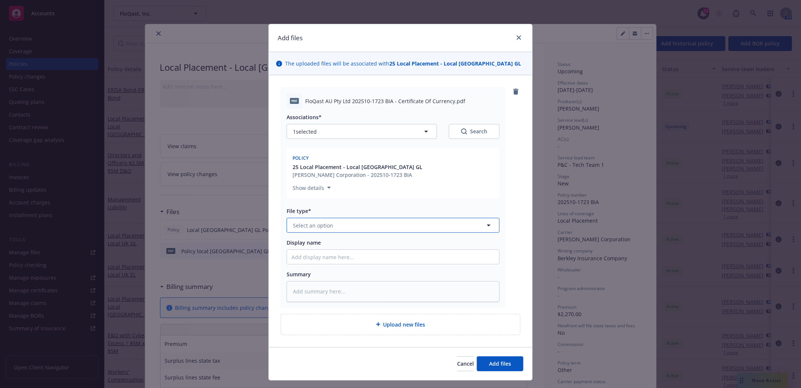
click at [484, 228] on icon "button" at bounding box center [488, 225] width 9 height 9
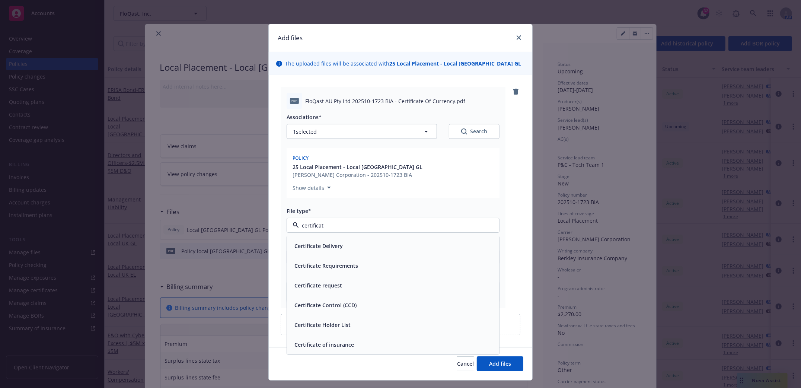
type input "certificate"
click at [330, 346] on span "Certificate of insurance" at bounding box center [324, 345] width 60 height 8
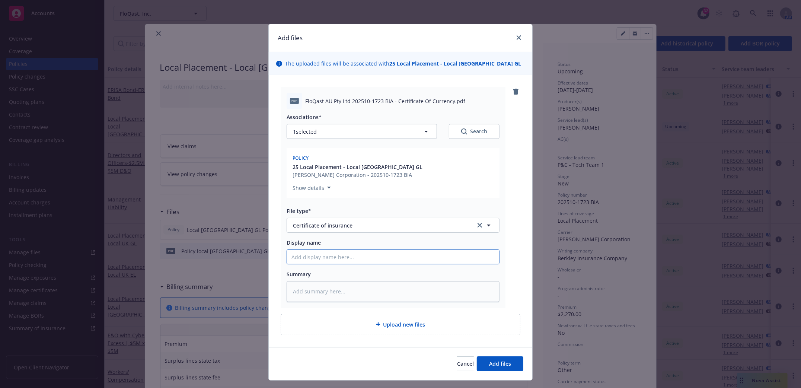
click at [294, 262] on input "Display name" at bounding box center [393, 257] width 212 height 14
type textarea "x"
type input "L"
type textarea "x"
type input "Lo"
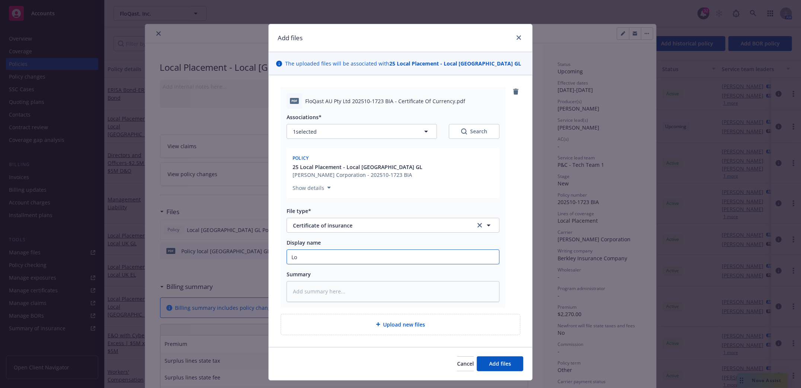
type textarea "x"
type input "Loc"
type textarea "x"
type input "Loca"
type textarea "x"
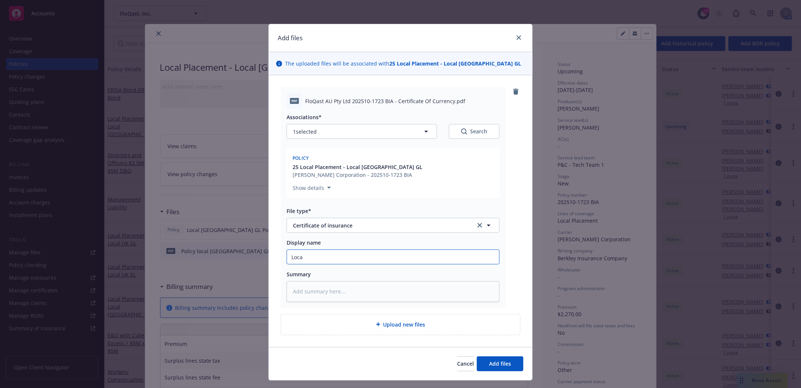
type input "Local"
type textarea "x"
type input "Local"
type textarea "x"
type input "Local A"
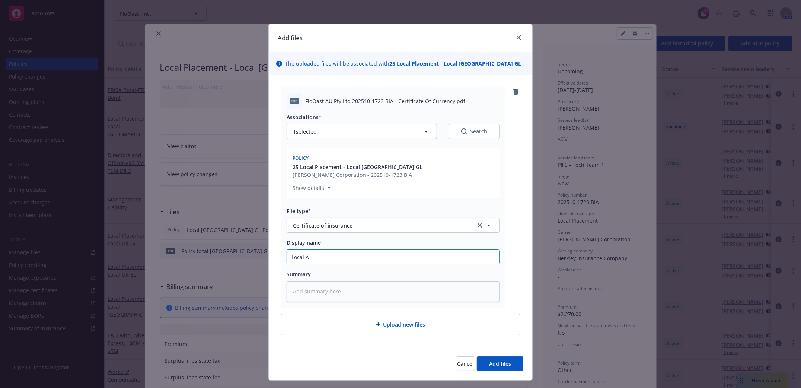
type textarea "x"
type input "Local Au"
type textarea "x"
type input "Local Aus"
type textarea "x"
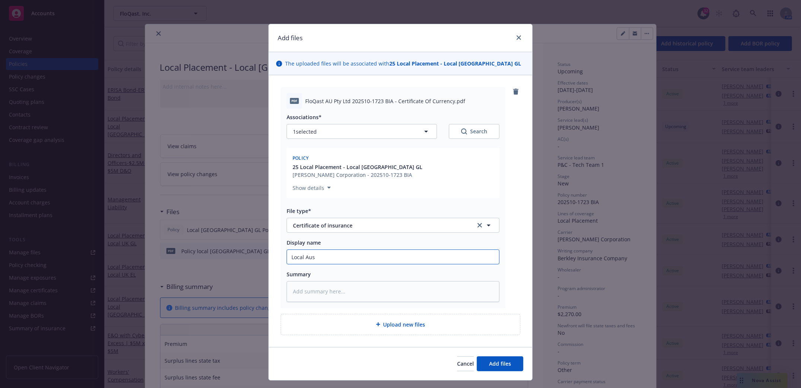
type input "Local Aust"
type textarea "x"
type input "Local Austra"
type textarea "x"
type input "Local Austral"
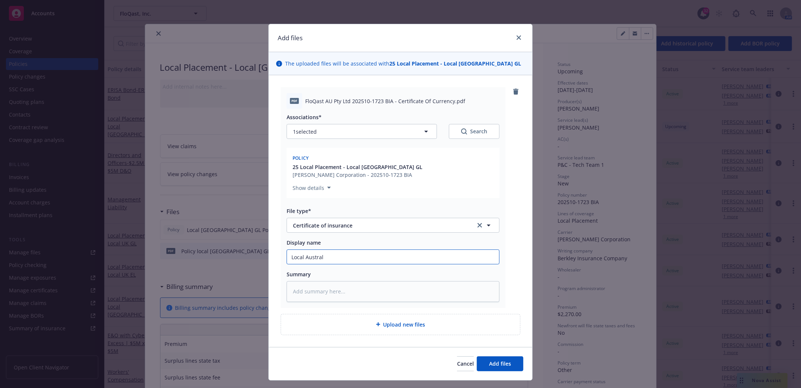
type textarea "x"
type input "Local Australi"
type textarea "x"
type input "Local Australia"
type textarea "x"
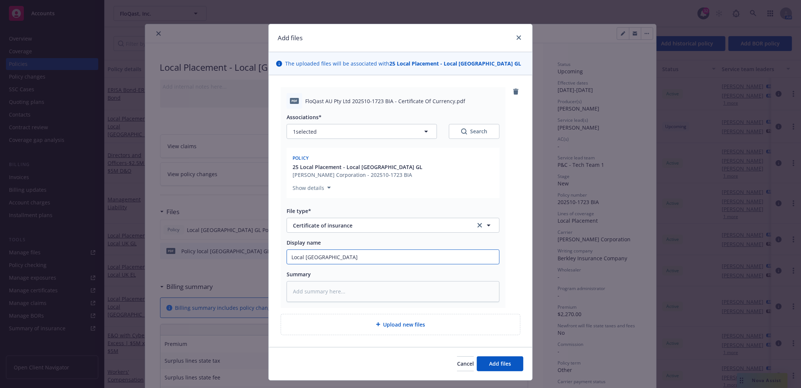
type input "Local Australia"
type textarea "x"
type input "Local Australia G"
type textarea "x"
type input "Local Australia Gl"
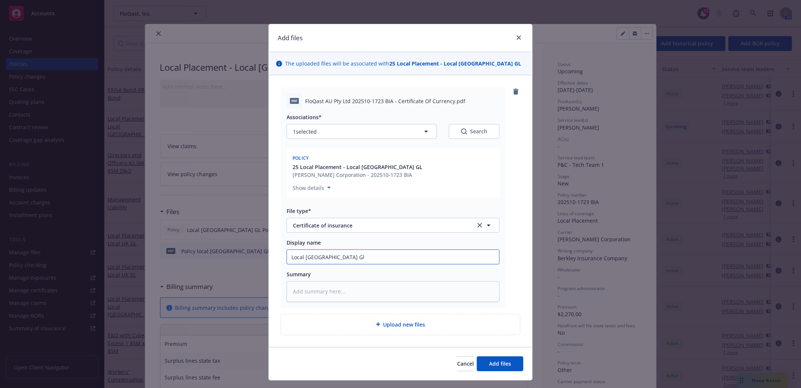
type textarea "x"
type input "Local Australia Gl"
type textarea "x"
type input "Local Australia Gl C"
type textarea "x"
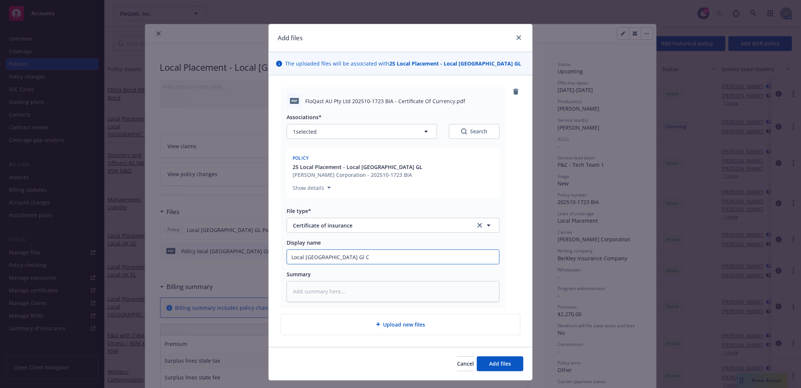
type input "Local Australia Gl Ce"
type textarea "x"
type input "Local Australia Gl Cer"
type textarea "x"
type input "Local Australia Gl Cert"
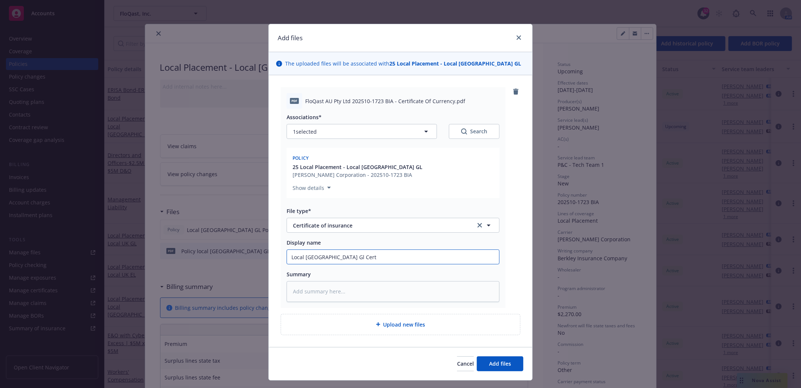
type textarea "x"
type input "Local Australia Gl Certif"
type textarea "x"
type input "Local Australia Gl Certifi"
type textarea "x"
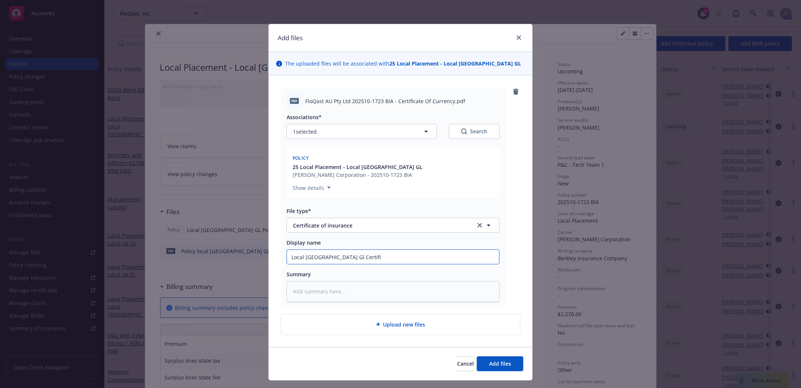
type input "Local Australia Gl Certific"
type textarea "x"
type input "Local Australia Gl Certifica"
type textarea "x"
type input "Local Australia Gl Certificat"
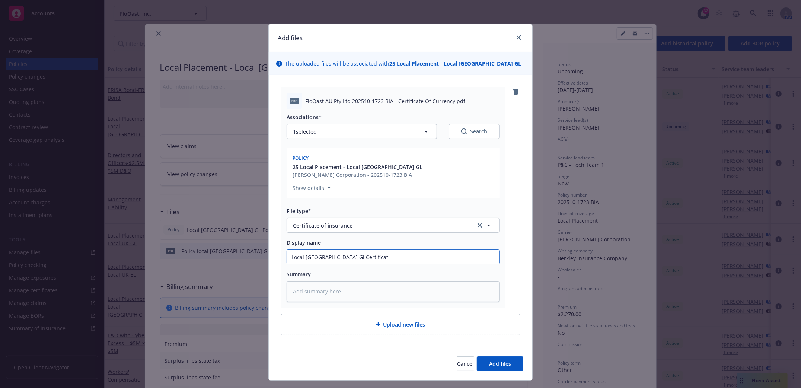
type textarea "x"
type input "Local Australia Gl Certificate"
type textarea "x"
type input "Local Australia Gl Certificate 2"
type textarea "x"
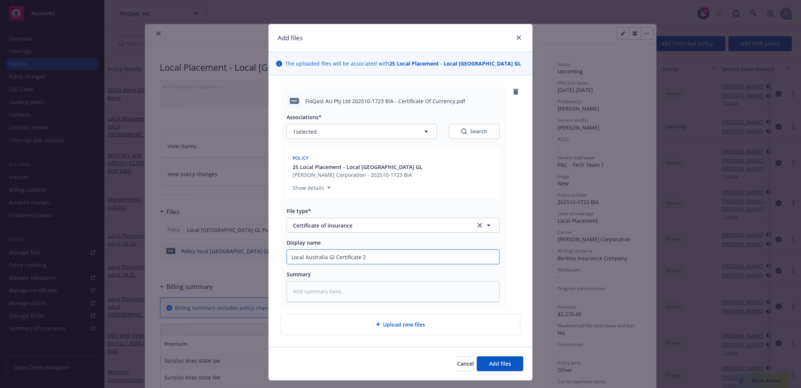
type input "Local Australia Gl Certificate 20"
type textarea "x"
type input "Local Australia Gl Certificate 202"
type textarea "x"
type input "Local Australia Gl Certificate 2025"
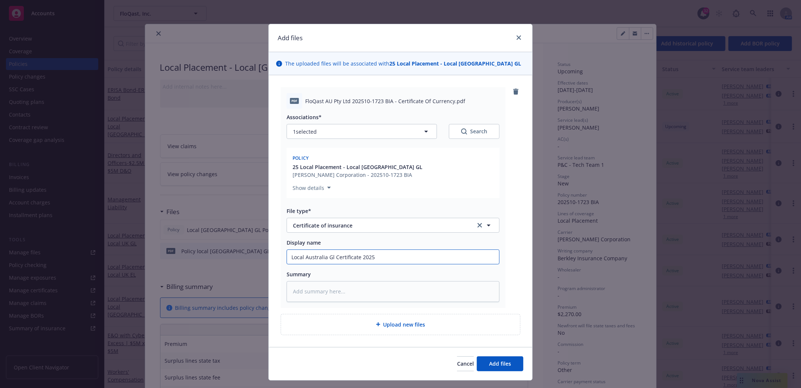
click at [327, 256] on input "Local Australia Gl Certificate 2025" at bounding box center [393, 257] width 212 height 14
type textarea "x"
type input "Local Australia GLl Certificate 2025"
type textarea "x"
type input "Local Australia GL Certificate 2025"
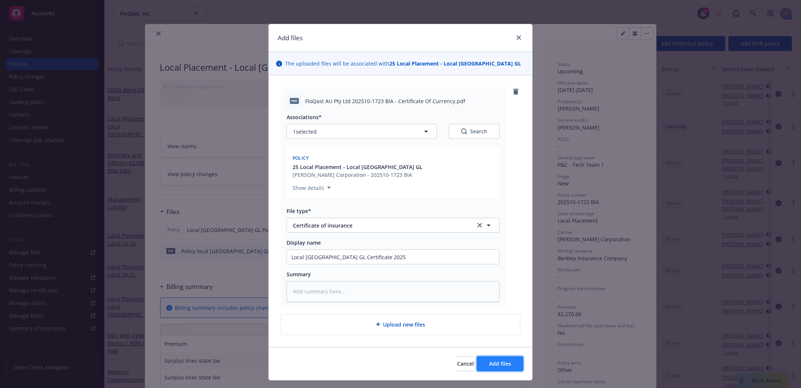
click at [506, 367] on button "Add files" at bounding box center [500, 363] width 47 height 15
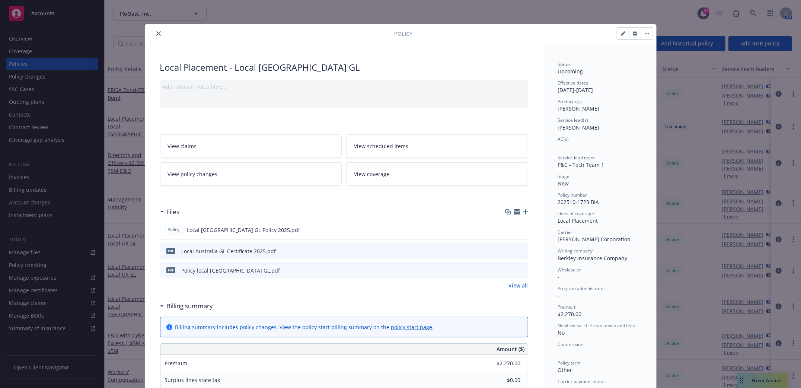
click at [523, 210] on icon "button" at bounding box center [525, 211] width 5 height 5
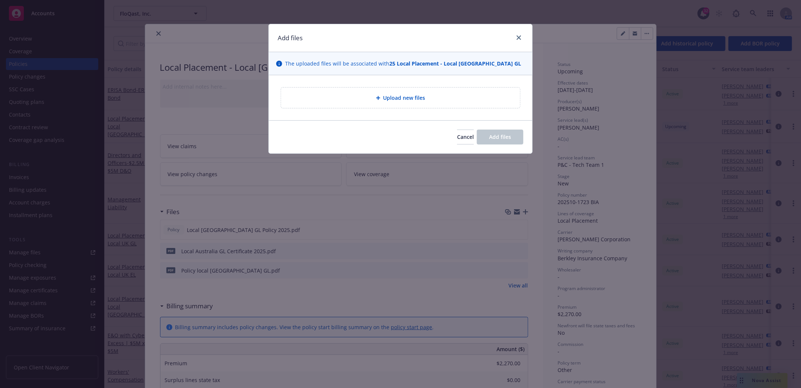
type textarea "x"
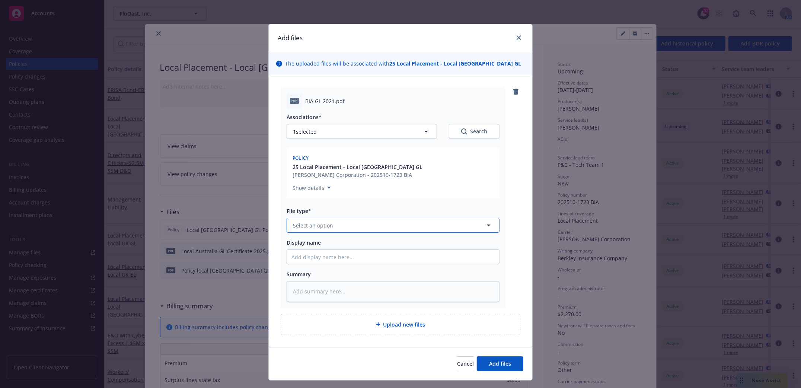
click at [314, 227] on span "Select an option" at bounding box center [313, 225] width 40 height 8
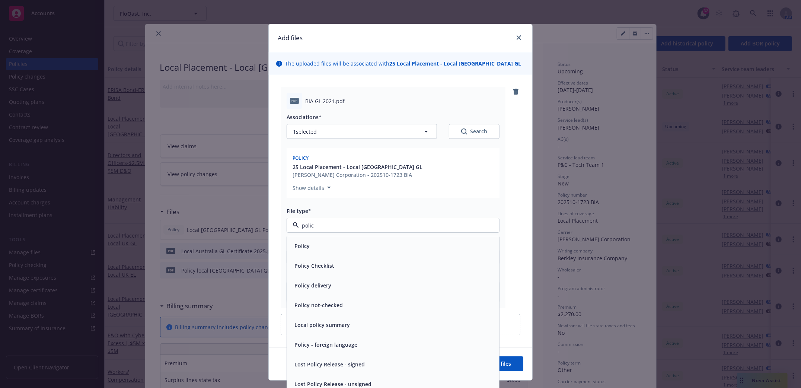
type input "policy"
click at [308, 245] on div "Policy" at bounding box center [392, 246] width 203 height 11
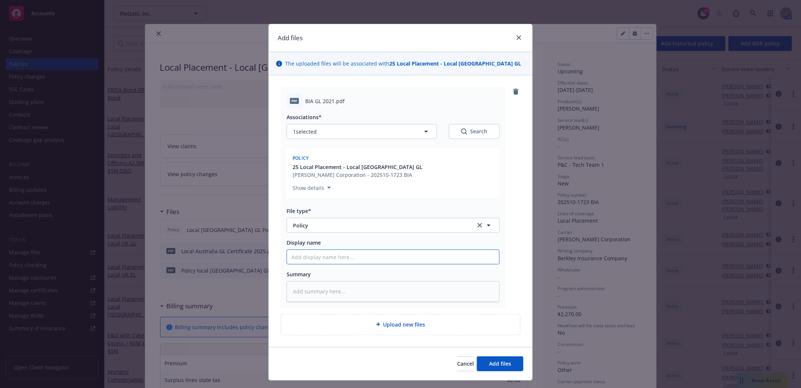
click at [313, 261] on input "Display name" at bounding box center [393, 257] width 212 height 14
type textarea "x"
type input "L"
type textarea "x"
type input "Lo"
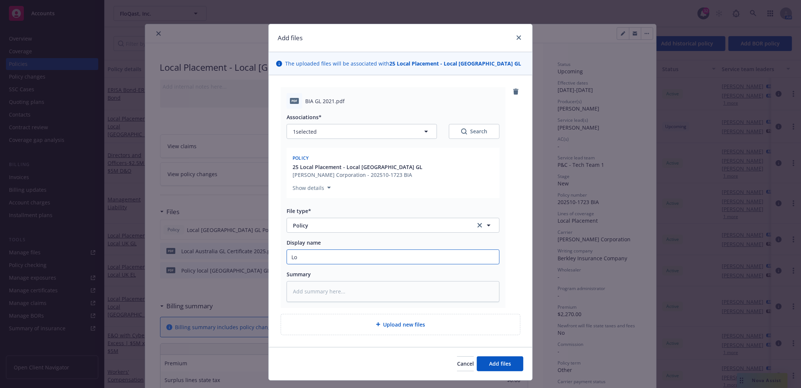
type textarea "x"
type input "Loc"
type textarea "x"
type input "Loca"
type textarea "x"
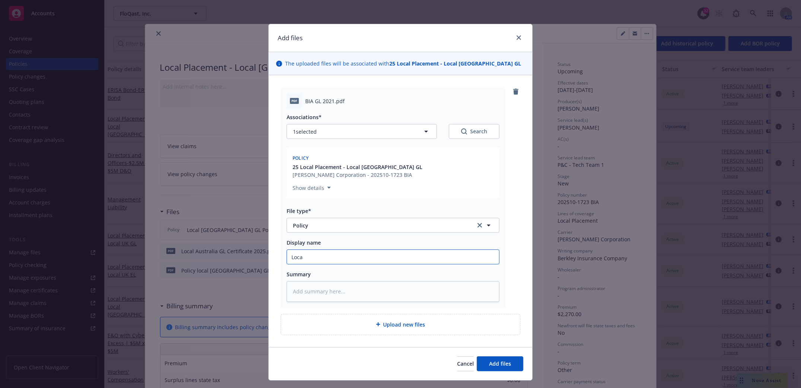
type input "Local"
type textarea "x"
type input "Local"
type textarea "x"
type input "Local A"
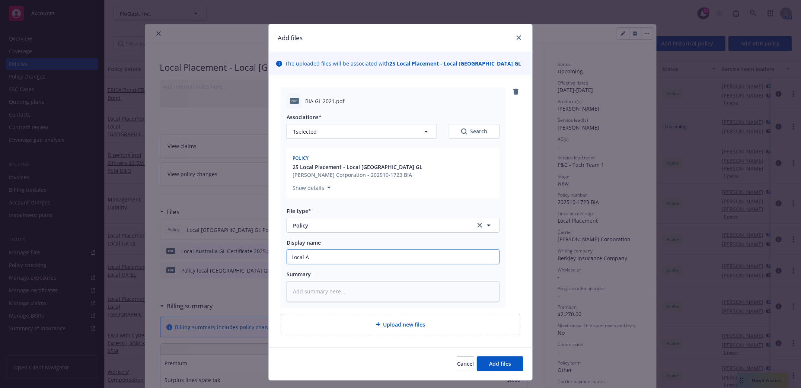
type textarea "x"
type input "Local Au"
type textarea "x"
type input "Local Aus"
type textarea "x"
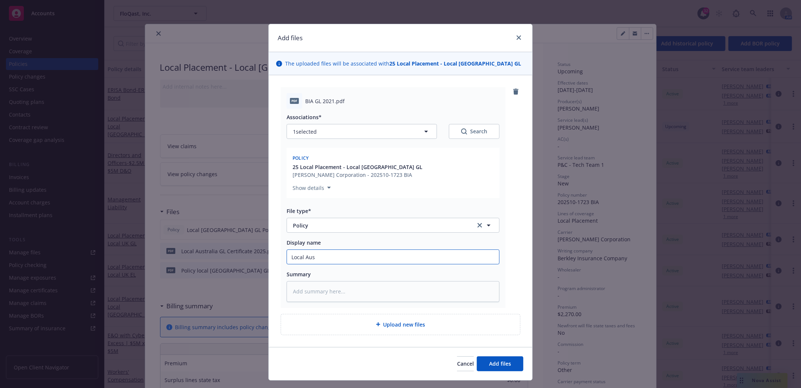
type input "Local Aust"
type textarea "x"
type input "Local Austr"
type textarea "x"
type input "Local Austra"
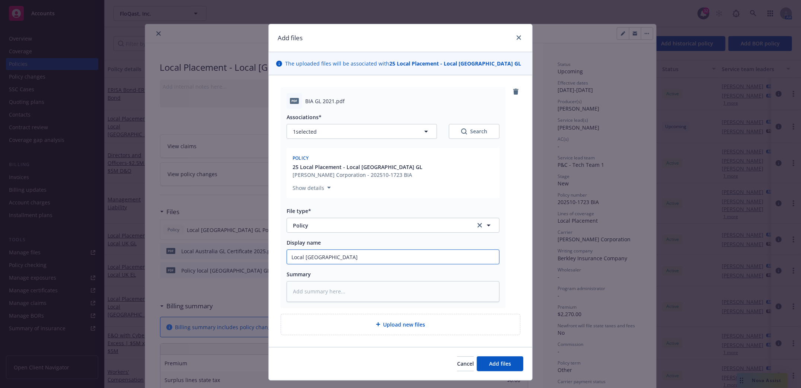
type textarea "x"
type input "Local Australi"
type textarea "x"
type input "Local Australia"
type textarea "x"
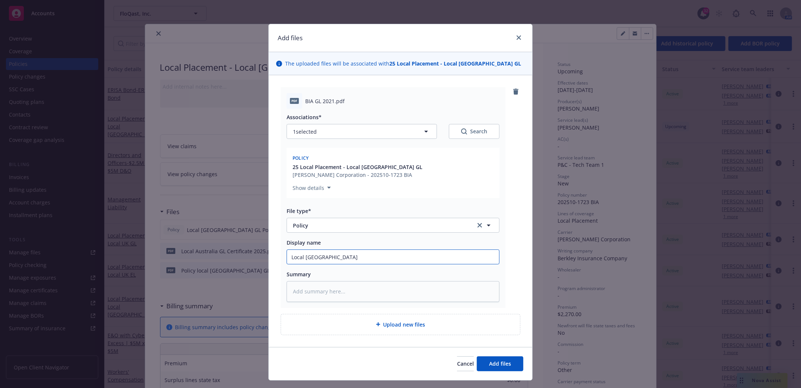
type input "Local Australia"
type textarea "x"
type input "Local Australia G"
type textarea "x"
type input "Local Australia GL"
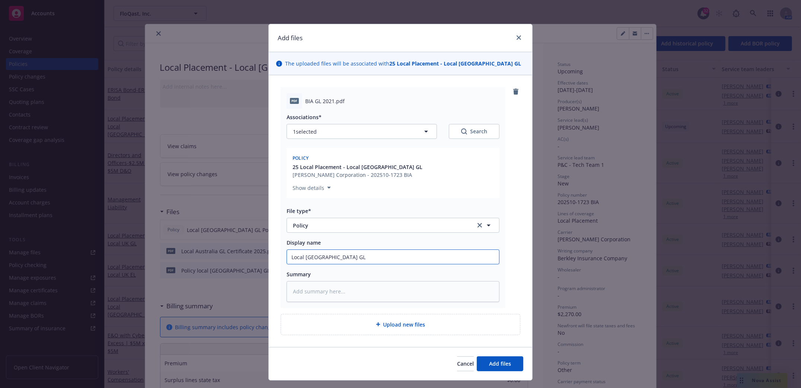
type textarea "x"
type input "Local Australia GL"
type textarea "x"
type input "Local Australia GL P"
type textarea "x"
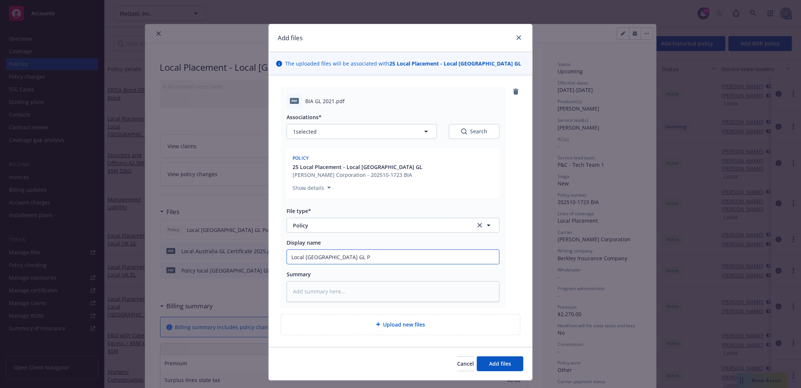
type input "Local Australia GL Po"
type textarea "x"
type input "Local Australia GL Pol"
type textarea "x"
type input "Local Australia GL Poli"
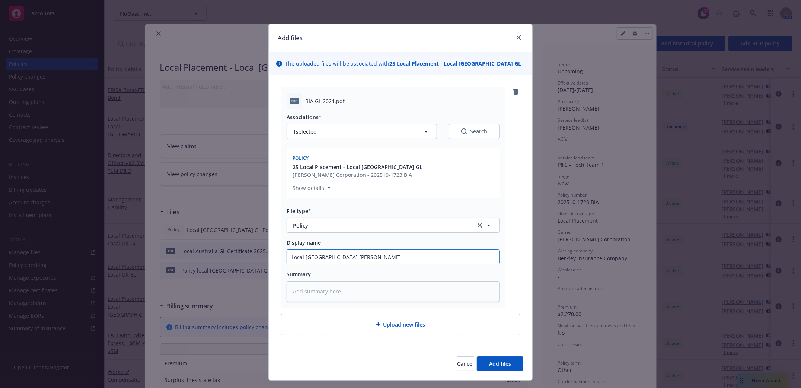
type textarea "x"
type input "Local Australia GL Polic"
type textarea "x"
type input "Local Australia GL Policy"
type textarea "x"
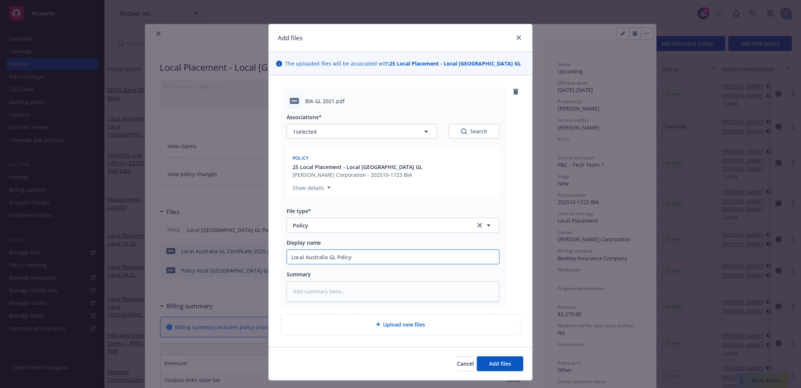
type input "Local Australia GL Policy"
type textarea "x"
type input "Local Australia GL Policy Wp"
type textarea "x"
type input "Local Australia GL Policy Wpr"
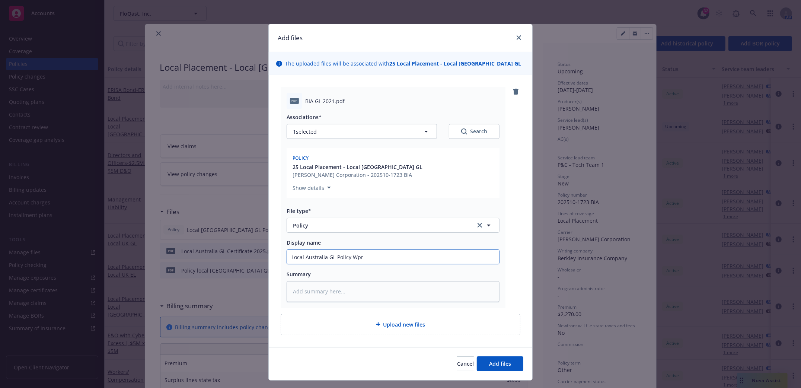
type textarea "x"
type input "Local Australia GL Policy Wprd"
type textarea "x"
type input "Local Australia GL Policy Woprd"
type textarea "x"
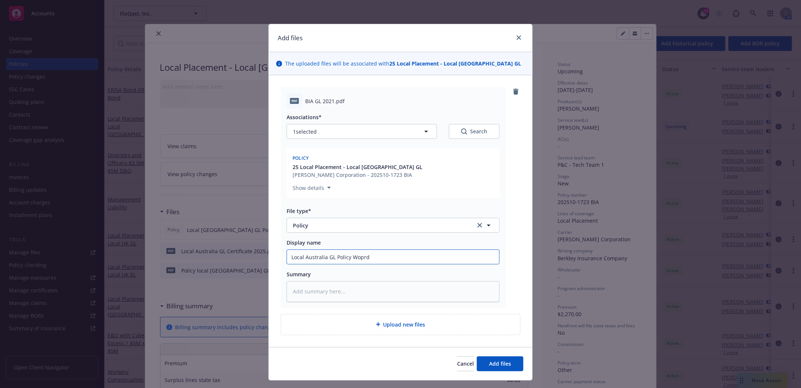
type input "Local Australia GL Policy Worprd"
type textarea "x"
type input "Local Australia GL Policy Wordprd"
type textarea "x"
type input "Local Australia GL Policy Wordiprd"
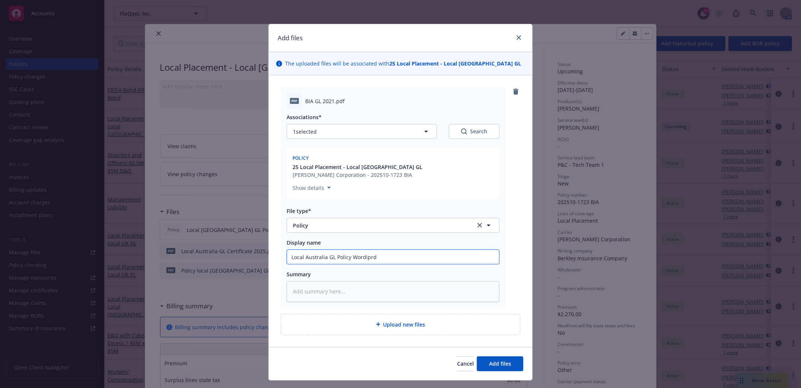
type textarea "x"
type input "Local Australia GL Policy Wordinprd"
type textarea "x"
type input "Local Australia GL Policy Wordingprd"
type textarea "x"
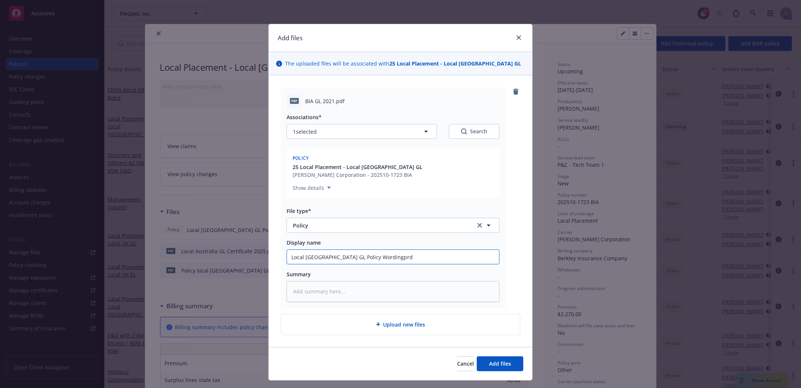
type input "Local Australia GL Policy Wording prd"
type textarea "x"
type input "Local Australia GL Policy Wording 2prd"
type textarea "x"
type input "Local Australia GL Policy Wording 202prd"
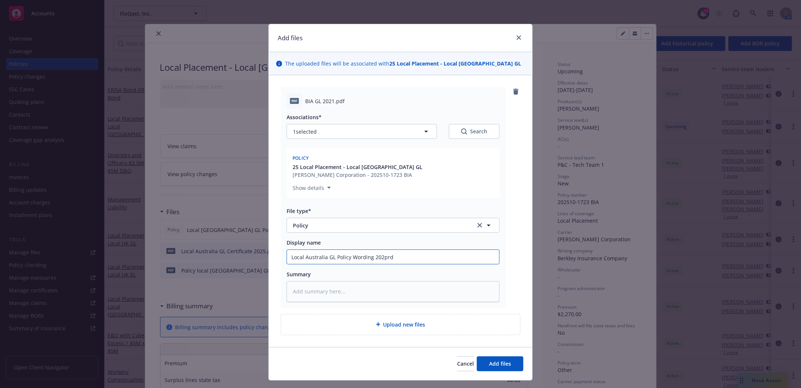
type textarea "x"
type input "Local Australia GL Policy Wording 2025prd"
type textarea "x"
type input "Local Australia GL Policy Wording 2025d"
type textarea "x"
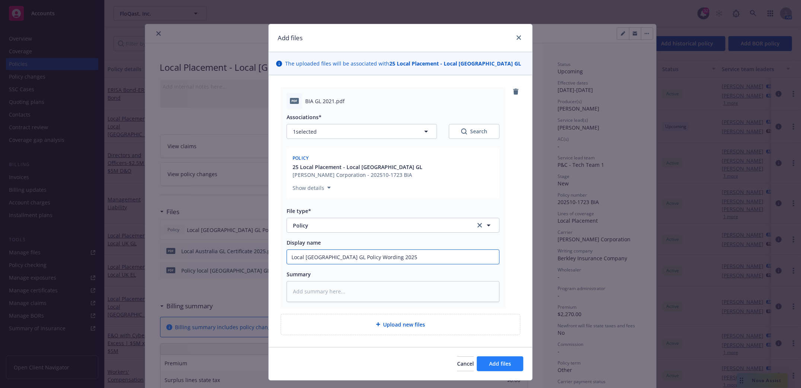
type input "Local Australia GL Policy Wording 2025"
click at [498, 367] on span "Add files" at bounding box center [500, 363] width 22 height 7
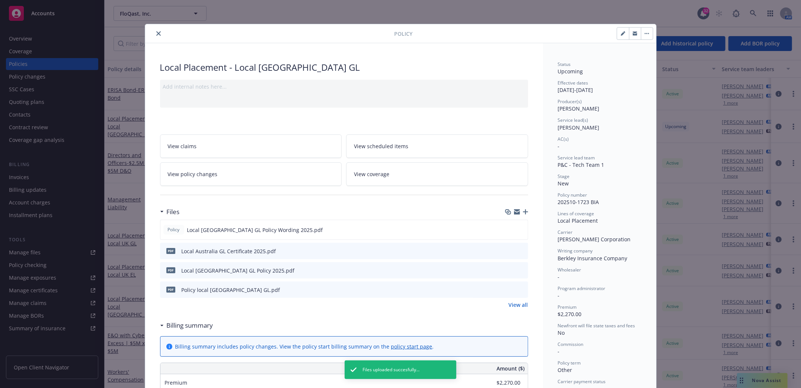
click at [523, 214] on icon "button" at bounding box center [525, 211] width 5 height 5
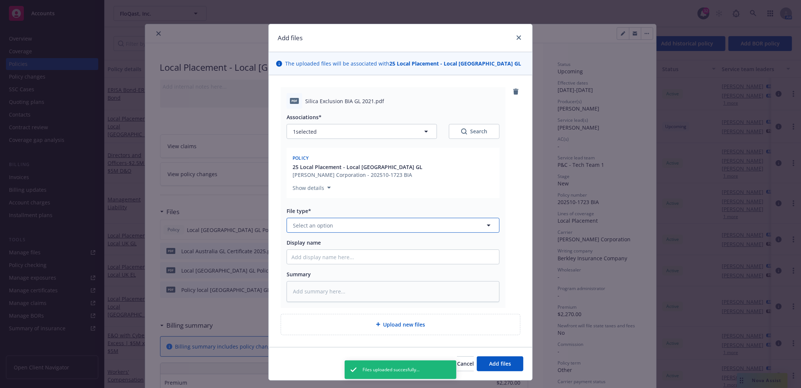
click at [344, 227] on button "Select an option" at bounding box center [393, 225] width 213 height 15
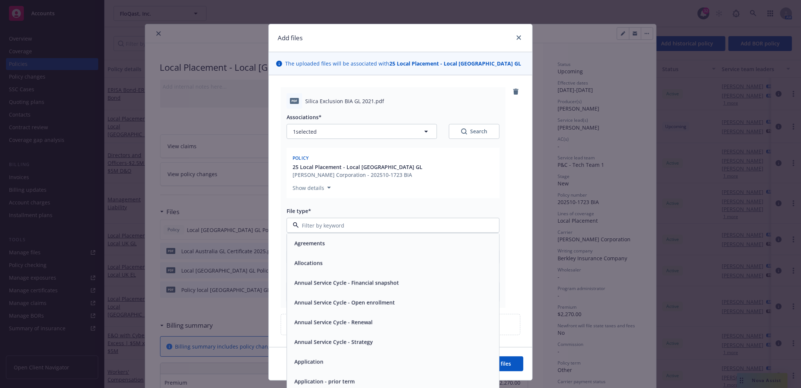
type textarea "x"
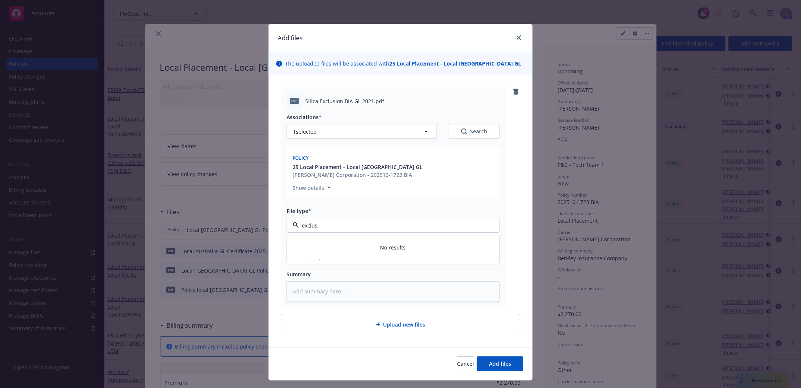
type input "exclus"
click at [271, 232] on div "pdf Silica Exclusion BIA GL 2021.pdf Associations* 1 selected Search Policy 25 …" at bounding box center [400, 210] width 263 height 271
click at [341, 229] on button "Select an option" at bounding box center [393, 225] width 213 height 15
drag, startPoint x: 320, startPoint y: 226, endPoint x: 227, endPoint y: 229, distance: 92.7
click at [227, 229] on div "Add files The uploaded files will be associated with 25 Local Placement - Local…" at bounding box center [400, 194] width 801 height 388
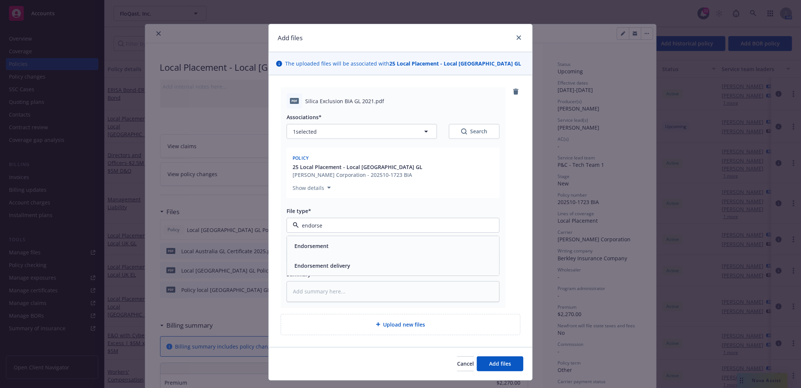
type input "endorsem"
click at [312, 242] on span "Endorsement" at bounding box center [311, 246] width 34 height 8
click at [316, 256] on input "Display name" at bounding box center [393, 257] width 212 height 14
type textarea "x"
type input "E"
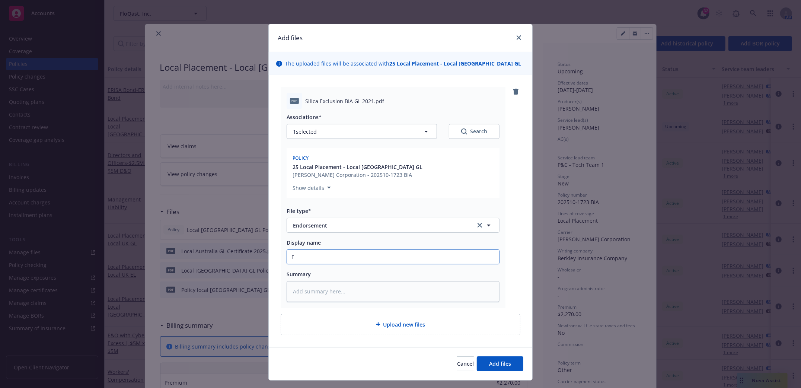
type textarea "x"
type input "En"
type textarea "x"
type input "End"
type textarea "x"
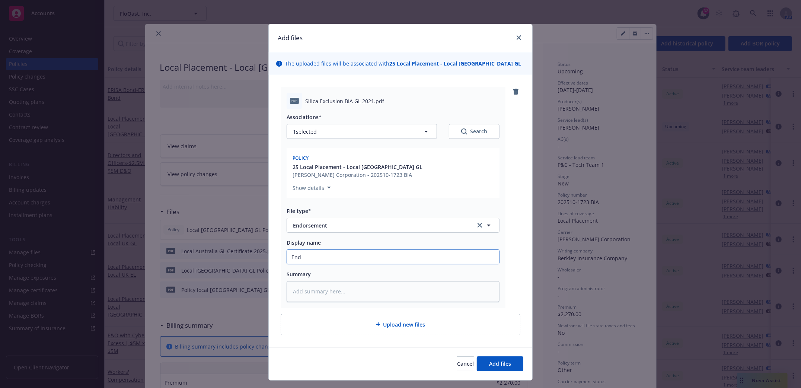
type input "Endt"
type textarea "x"
type input "Endt"
type textarea "x"
type input "Endt S"
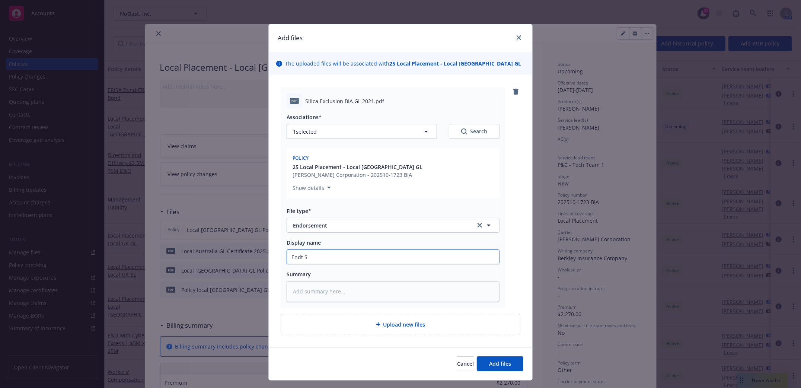
type textarea "x"
type input "Endt Si"
type textarea "x"
type input "Endt Sil"
type textarea "x"
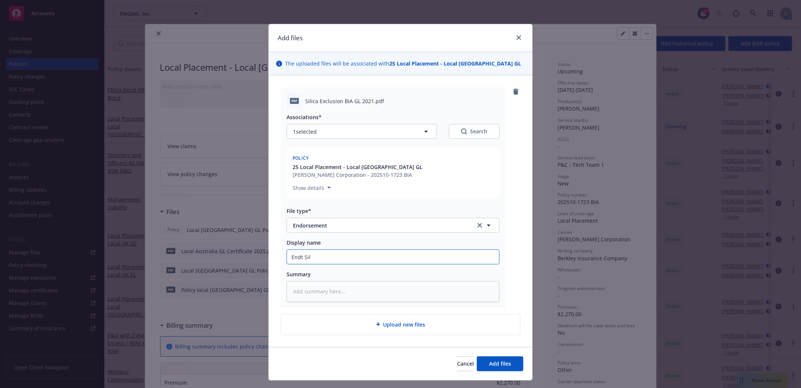
type input "Endt Sili"
type textarea "x"
type input "Endt Silic"
type textarea "x"
type input "Endt Silica"
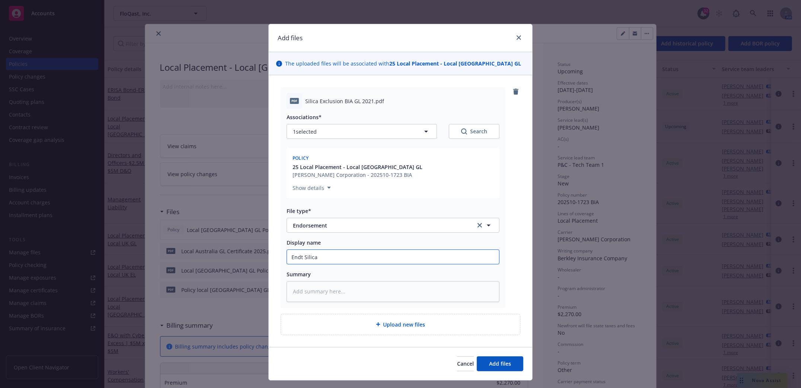
type textarea "x"
type input "Endt Silica"
type textarea "x"
type input "Endt Silica Ex"
type textarea "x"
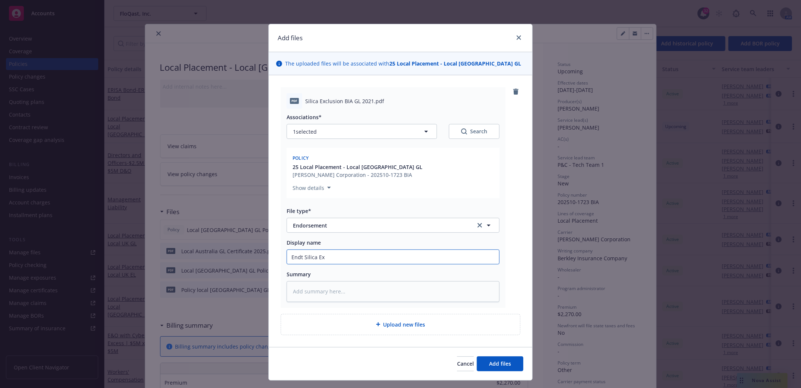
type input "Endt Silica Exc"
type textarea "x"
type input "Endt Silica Excl"
type textarea "x"
type input "Endt Silica Exclu"
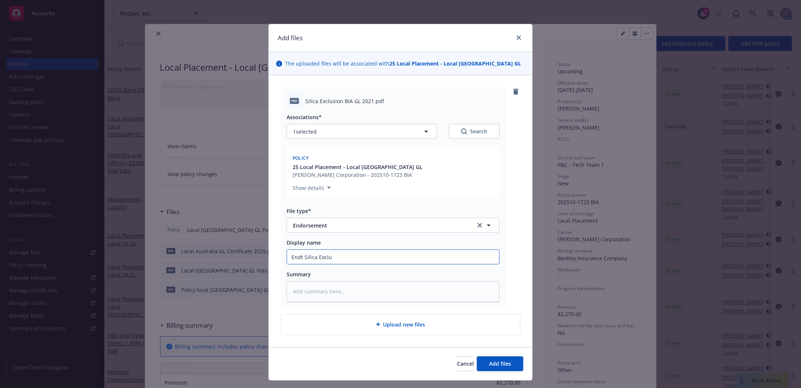
type textarea "x"
type input "Endt Silica Exclus"
type textarea "x"
type input "Endt Silica Exclusi"
type textarea "x"
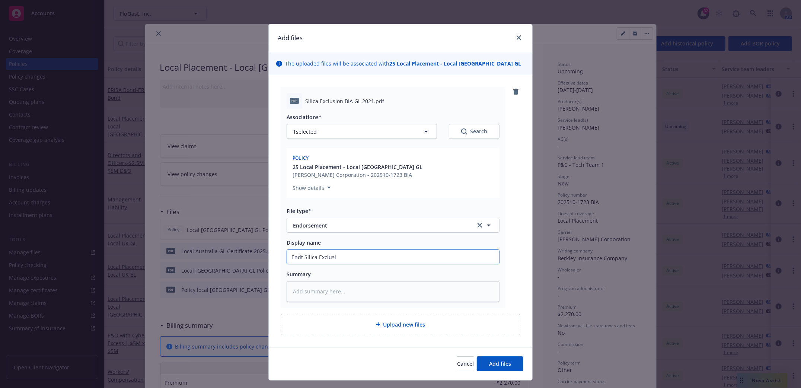
type input "Endt Silica Exclusio"
type textarea "x"
type input "Endt Silica Exclusion"
type textarea "x"
type input "Endt Silica Exclusion"
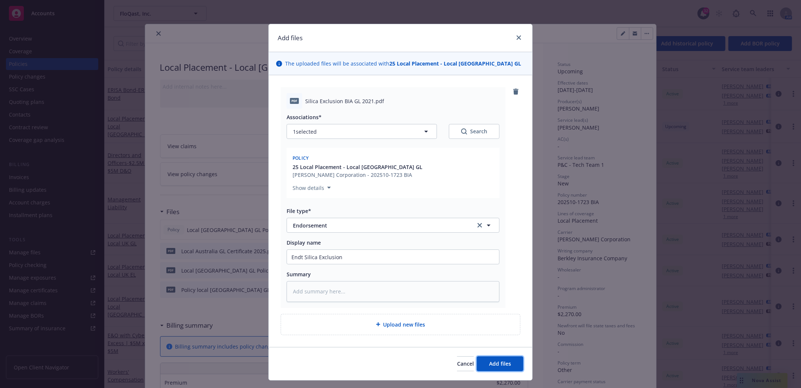
click at [508, 366] on button "Add files" at bounding box center [500, 363] width 47 height 15
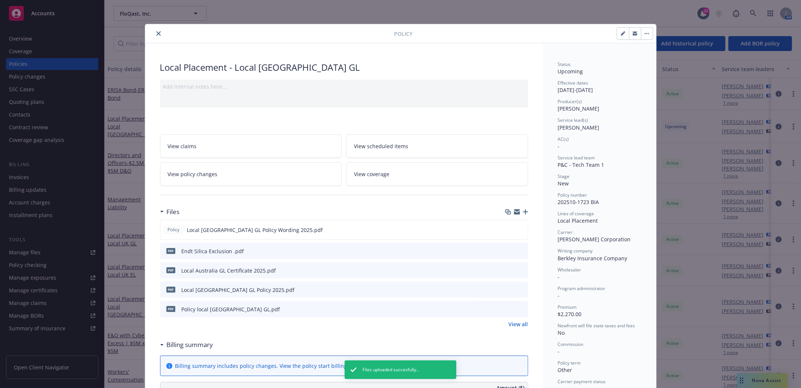
click at [523, 211] on icon "button" at bounding box center [525, 211] width 5 height 5
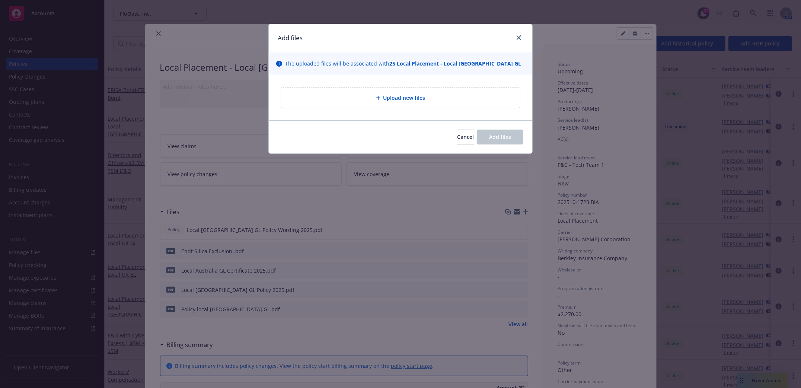
type textarea "x"
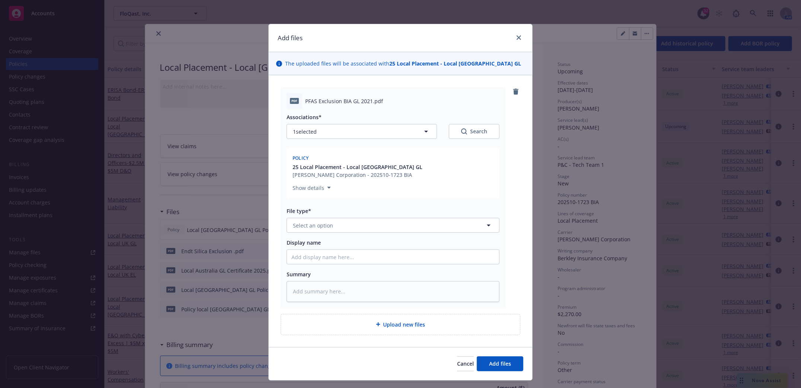
click at [337, 216] on div "File type* Select an option" at bounding box center [393, 220] width 213 height 26
click at [338, 224] on button "Select an option" at bounding box center [393, 225] width 213 height 15
type input "endor"
click at [328, 248] on div "Endorsement" at bounding box center [392, 246] width 203 height 11
click at [319, 256] on input "Display name" at bounding box center [393, 257] width 212 height 14
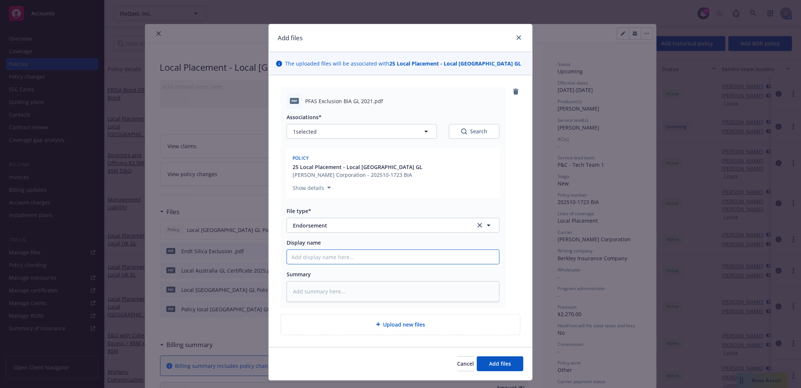
type textarea "x"
type input "P"
click at [497, 359] on button "Add files" at bounding box center [500, 363] width 47 height 15
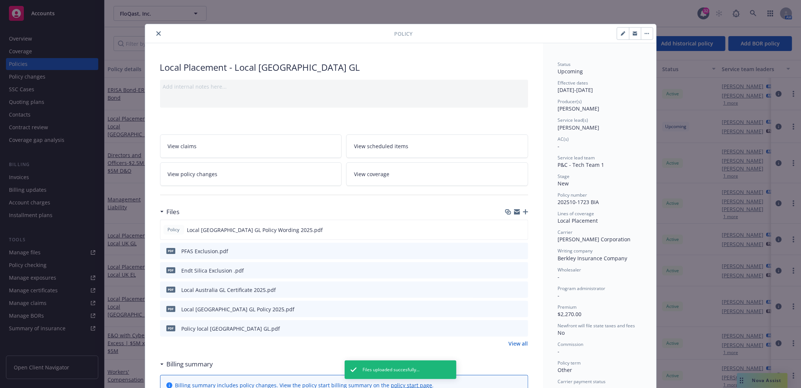
click at [525, 213] on div "Local Placement - Local Australia GL Add internal notes here... View claims Vie…" at bounding box center [344, 370] width 398 height 654
click at [523, 212] on icon "button" at bounding box center [525, 211] width 5 height 5
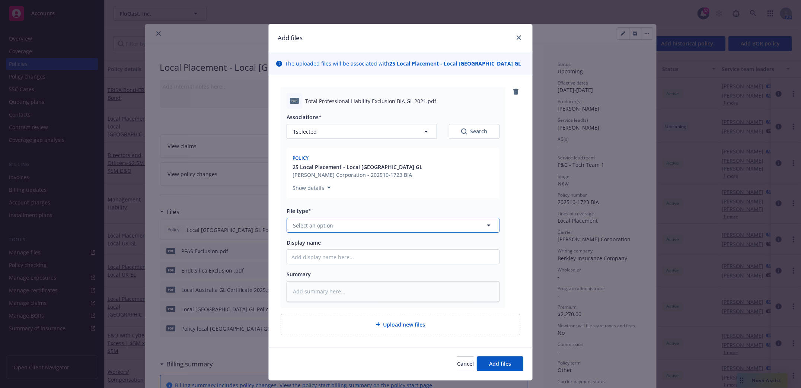
click at [360, 229] on button "Select an option" at bounding box center [393, 225] width 213 height 15
click at [318, 252] on div "Endorsement" at bounding box center [393, 246] width 212 height 20
drag, startPoint x: 311, startPoint y: 256, endPoint x: 307, endPoint y: 247, distance: 10.4
click at [311, 256] on input "Display name" at bounding box center [393, 257] width 212 height 14
click at [321, 258] on input "Professional Laibility Exclusion" at bounding box center [393, 257] width 212 height 14
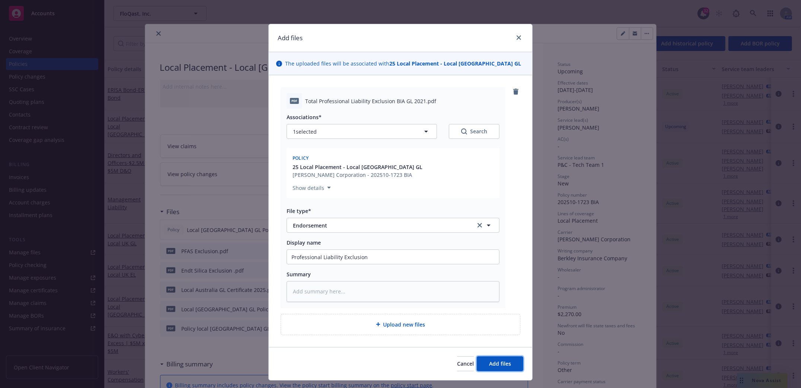
click at [490, 365] on span "Add files" at bounding box center [500, 363] width 22 height 7
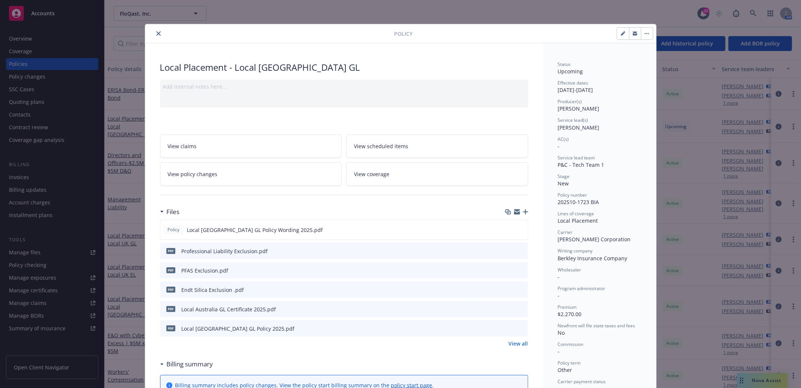
click at [156, 32] on icon "close" at bounding box center [158, 33] width 4 height 4
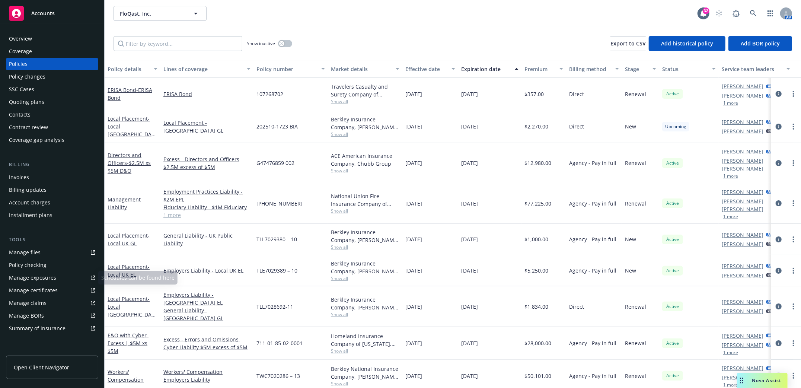
click at [16, 252] on div "Manage files" at bounding box center [25, 252] width 32 height 12
click at [752, 12] on icon at bounding box center [753, 13] width 7 height 7
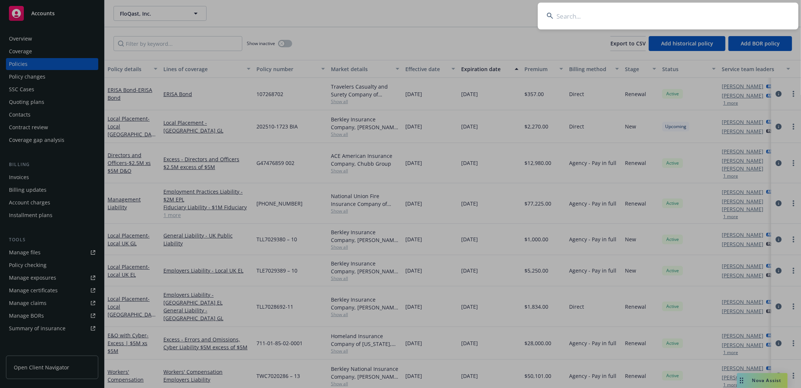
click at [607, 13] on input at bounding box center [668, 16] width 261 height 27
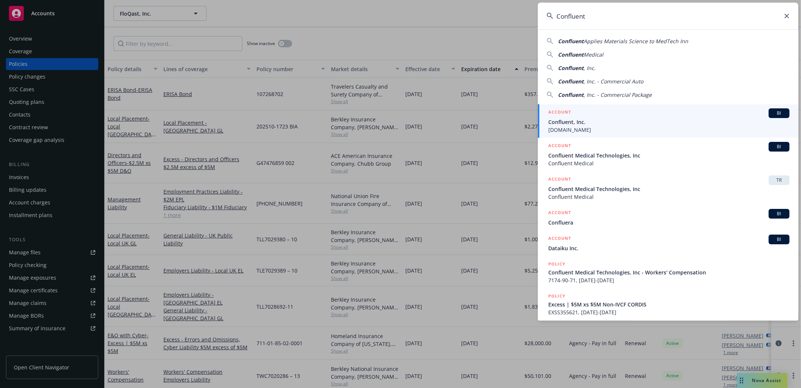
click at [569, 124] on span "Confluent, Inc." at bounding box center [668, 122] width 241 height 8
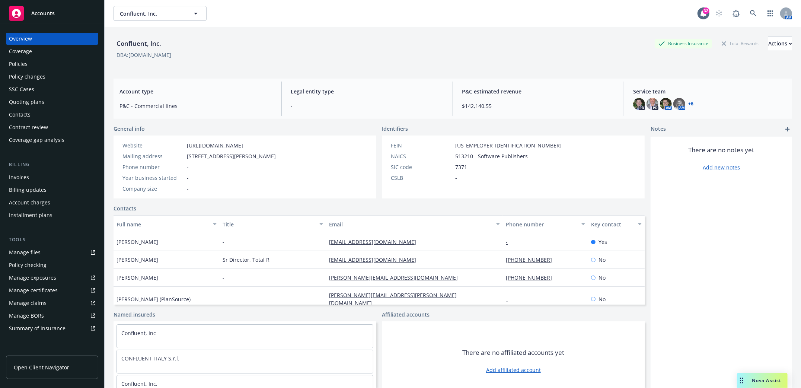
click at [20, 66] on div "Policies" at bounding box center [18, 64] width 19 height 12
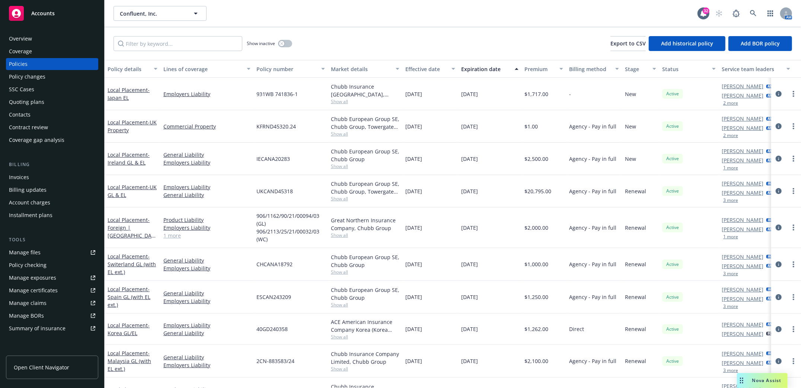
click at [30, 98] on div "Quoting plans" at bounding box center [26, 102] width 35 height 12
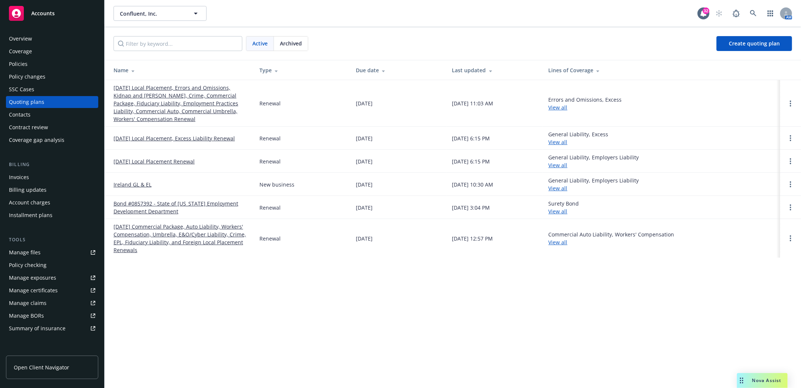
click at [140, 100] on link "[DATE] Local Placement, Errors and Omissions, Kidnap and [PERSON_NAME], Crime, …" at bounding box center [181, 103] width 134 height 39
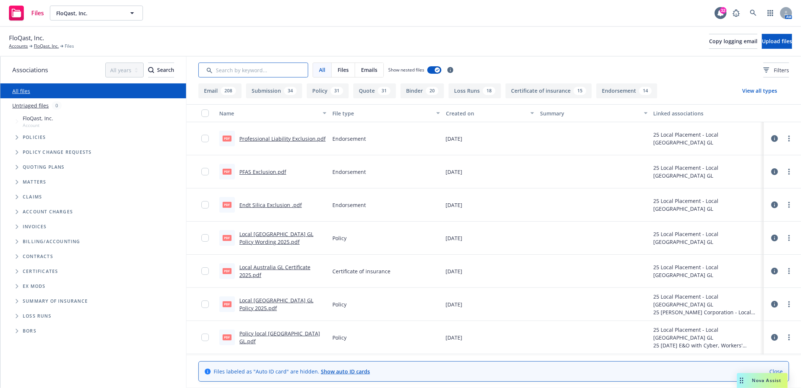
click at [265, 70] on input "Search by keyword..." at bounding box center [253, 70] width 110 height 15
type input "soi"
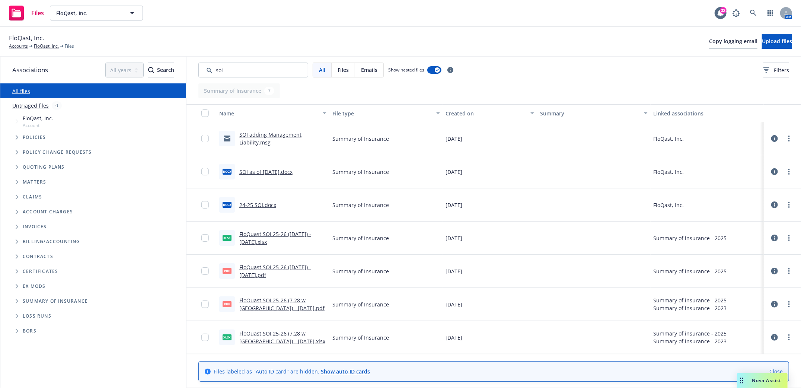
click at [272, 234] on link "FloQuast SOI 25-26 ([DATE]) - [DATE].xlsx" at bounding box center [275, 237] width 72 height 15
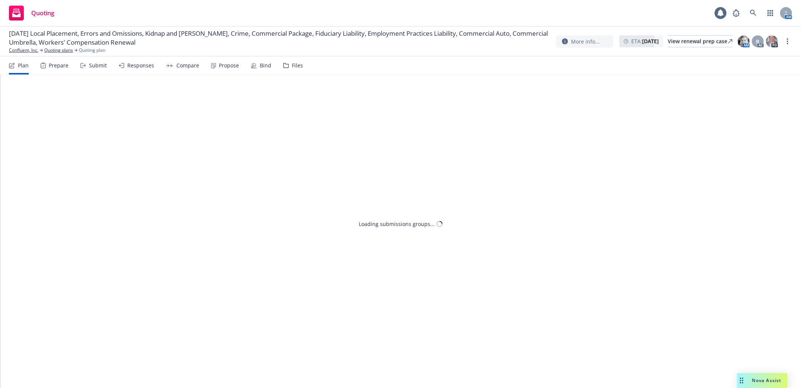
click at [96, 64] on div "Submit" at bounding box center [98, 66] width 18 height 6
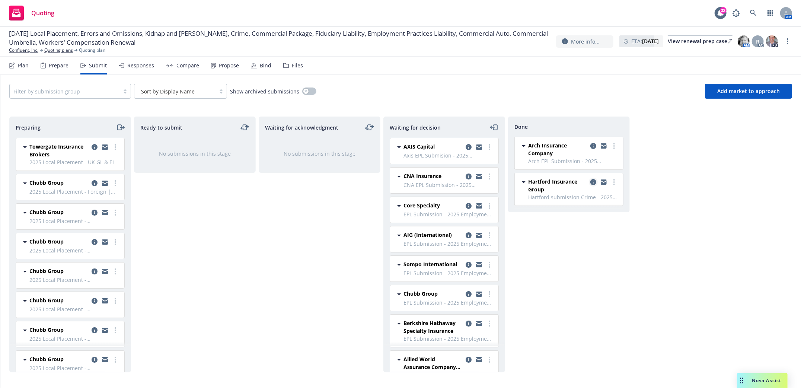
click at [592, 183] on icon "copy logging email" at bounding box center [593, 182] width 6 height 6
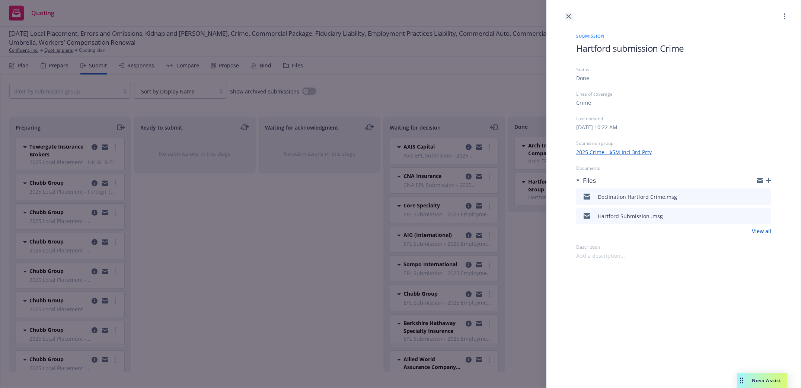
click at [567, 16] on icon "close" at bounding box center [568, 16] width 4 height 4
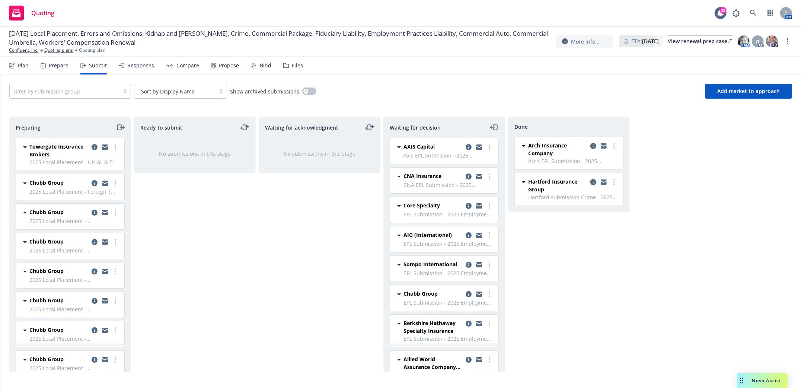
click at [592, 183] on icon "copy logging email" at bounding box center [593, 182] width 6 height 6
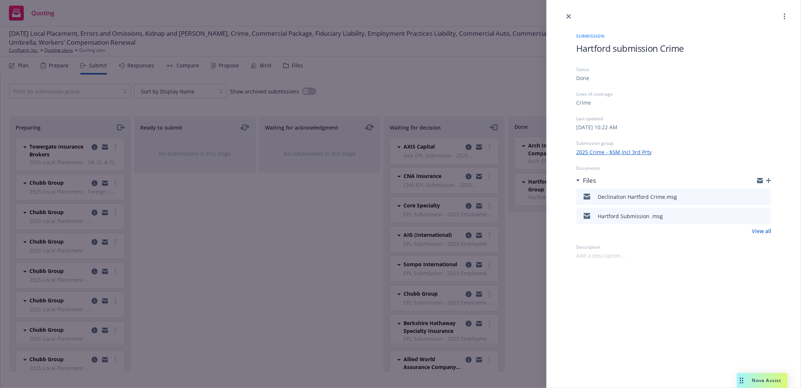
click at [754, 197] on icon "download file" at bounding box center [752, 196] width 6 height 6
click at [570, 15] on icon "close" at bounding box center [568, 16] width 4 height 4
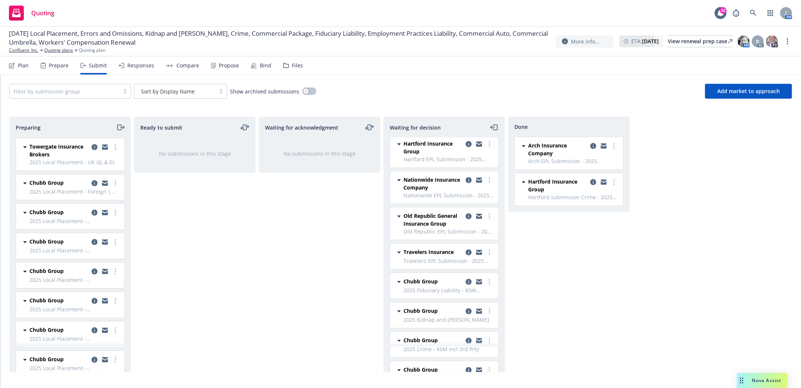
scroll to position [248, 0]
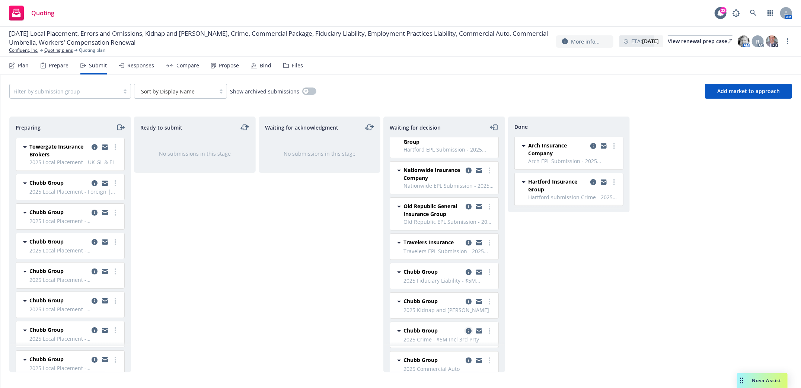
click at [466, 332] on icon "copy logging email" at bounding box center [469, 331] width 6 height 6
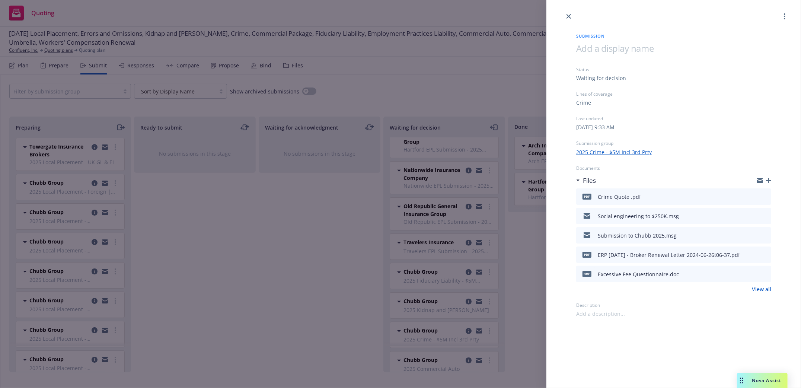
click at [753, 197] on icon "download file" at bounding box center [752, 196] width 6 height 6
drag, startPoint x: 571, startPoint y: 14, endPoint x: 519, endPoint y: 32, distance: 54.9
click at [571, 14] on icon "close" at bounding box center [568, 16] width 4 height 4
